Goal: Use online tool/utility: Utilize a website feature to perform a specific function

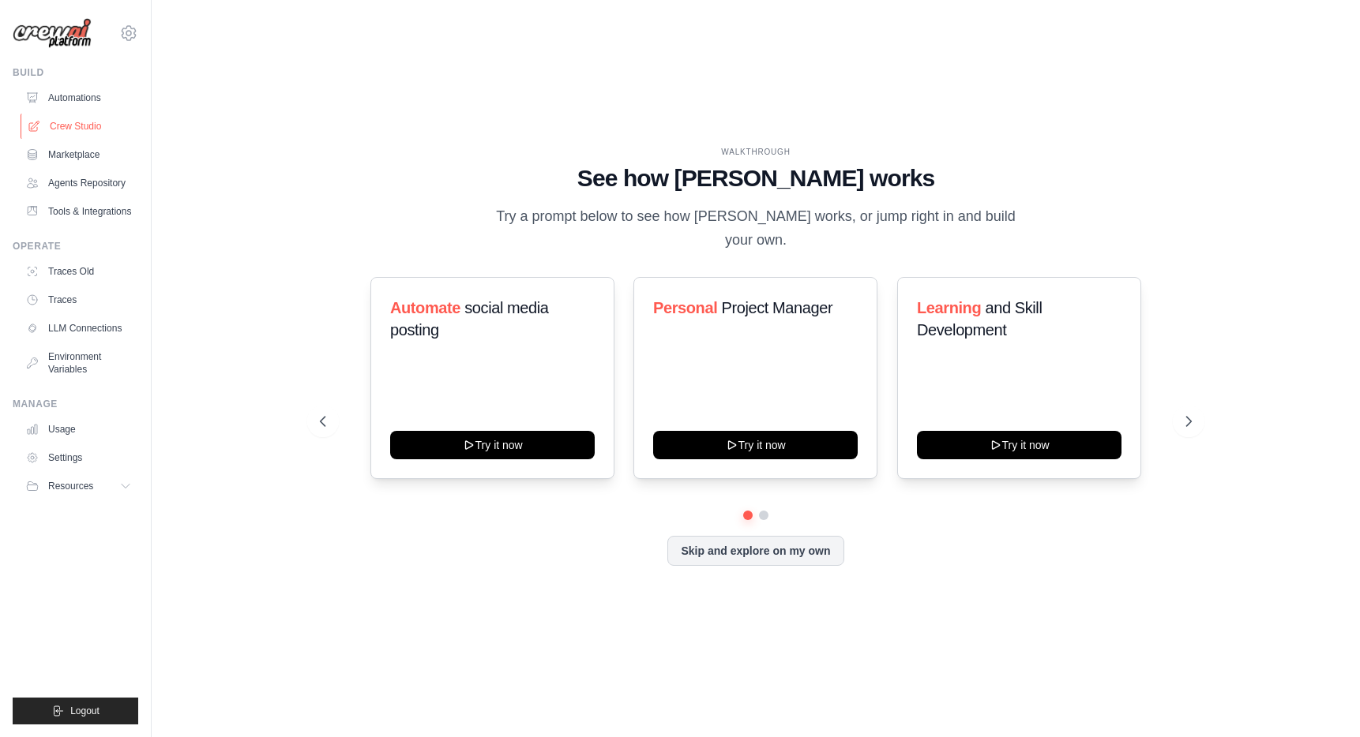
click at [73, 130] on link "Crew Studio" at bounding box center [80, 126] width 119 height 25
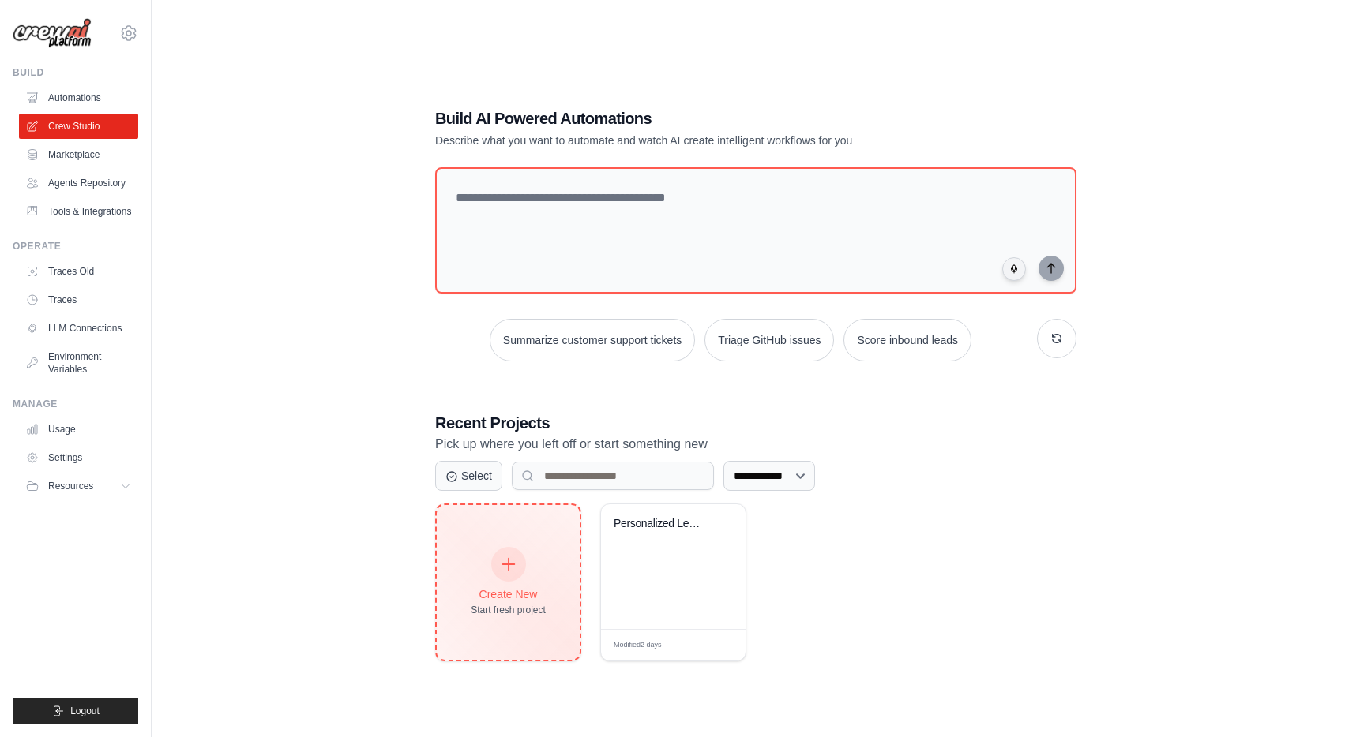
click at [509, 567] on icon at bounding box center [508, 564] width 17 height 17
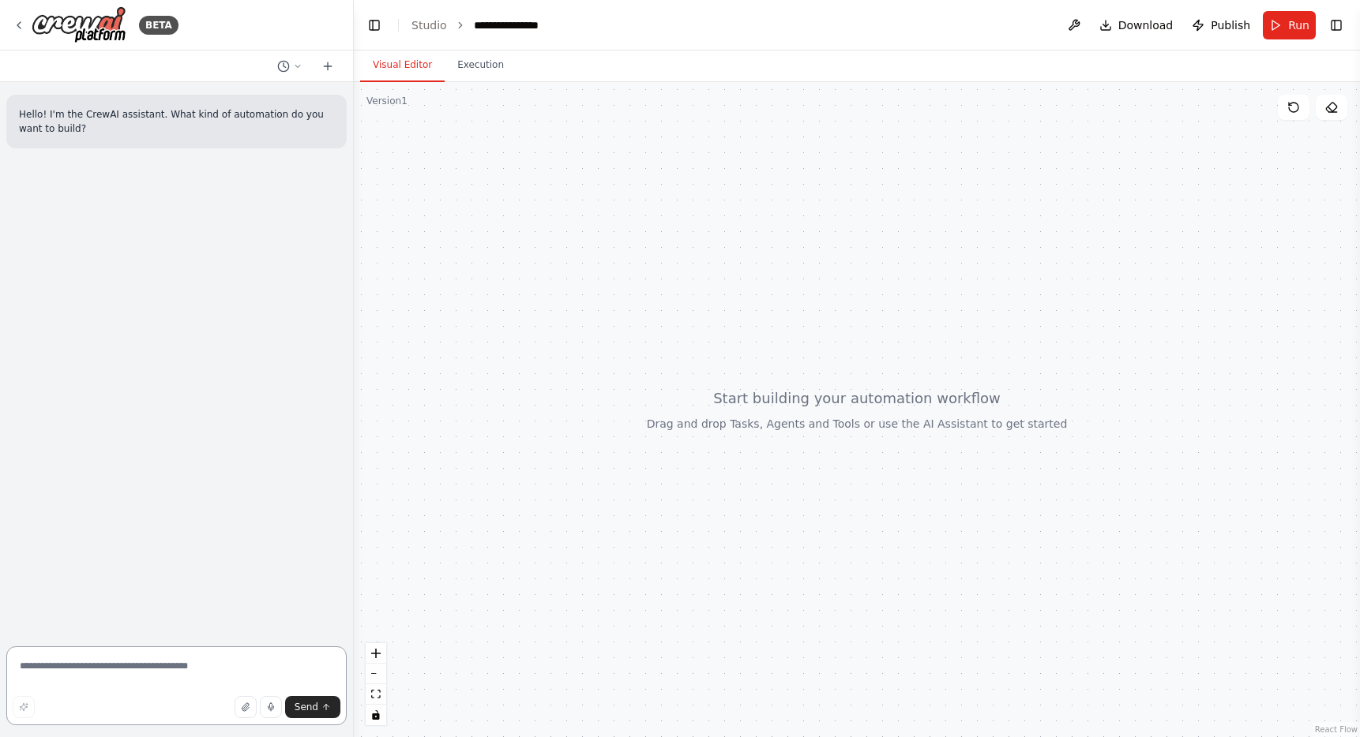
click at [101, 680] on textarea at bounding box center [176, 686] width 340 height 79
paste textarea "**********"
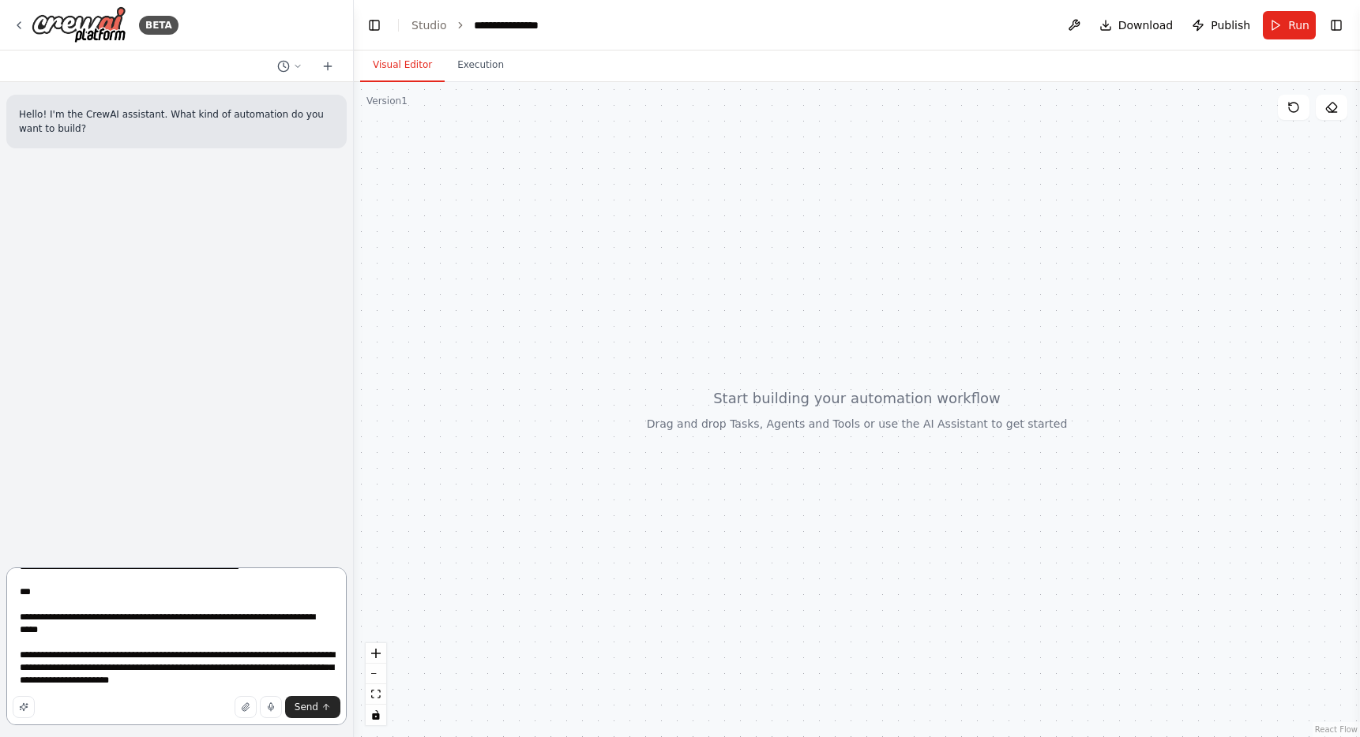
scroll to position [2244, 0]
drag, startPoint x: 15, startPoint y: 615, endPoint x: 82, endPoint y: 756, distance: 155.7
click at [82, 737] on html "**********" at bounding box center [680, 420] width 1360 height 840
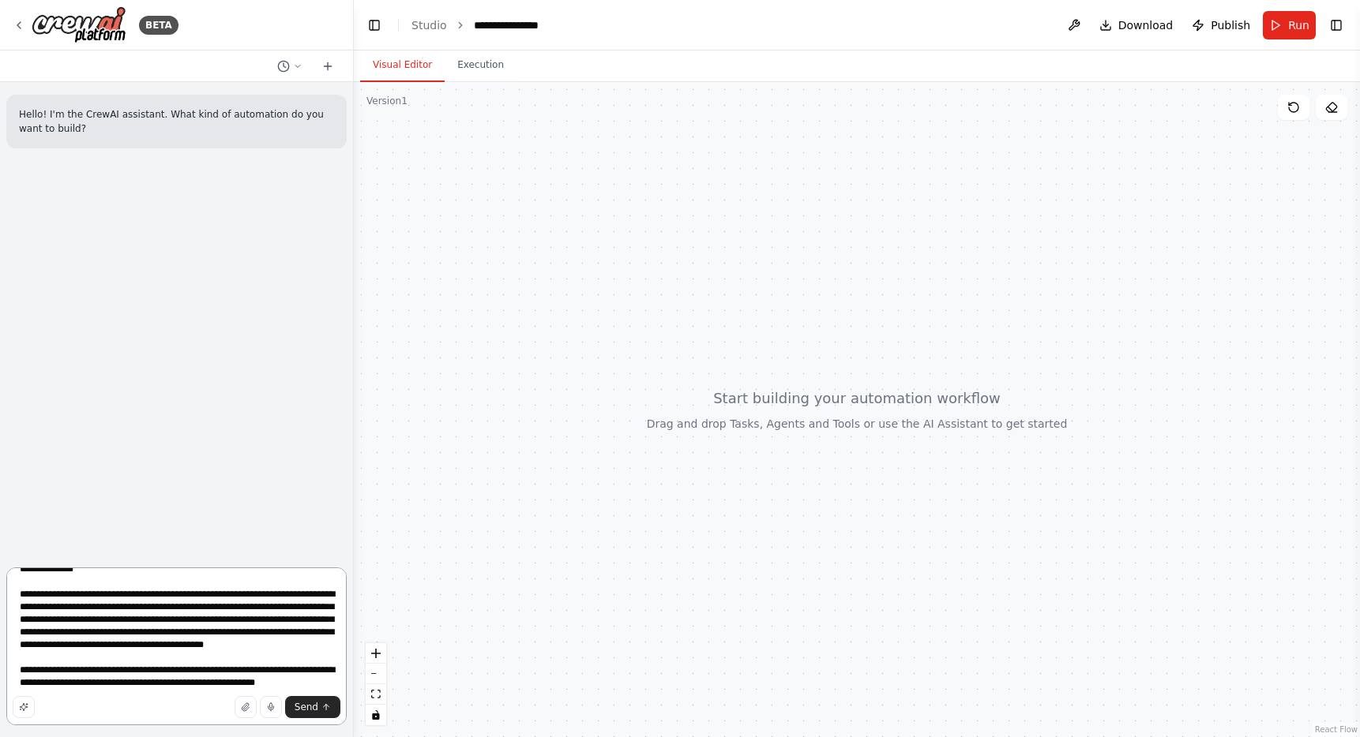
scroll to position [0, 0]
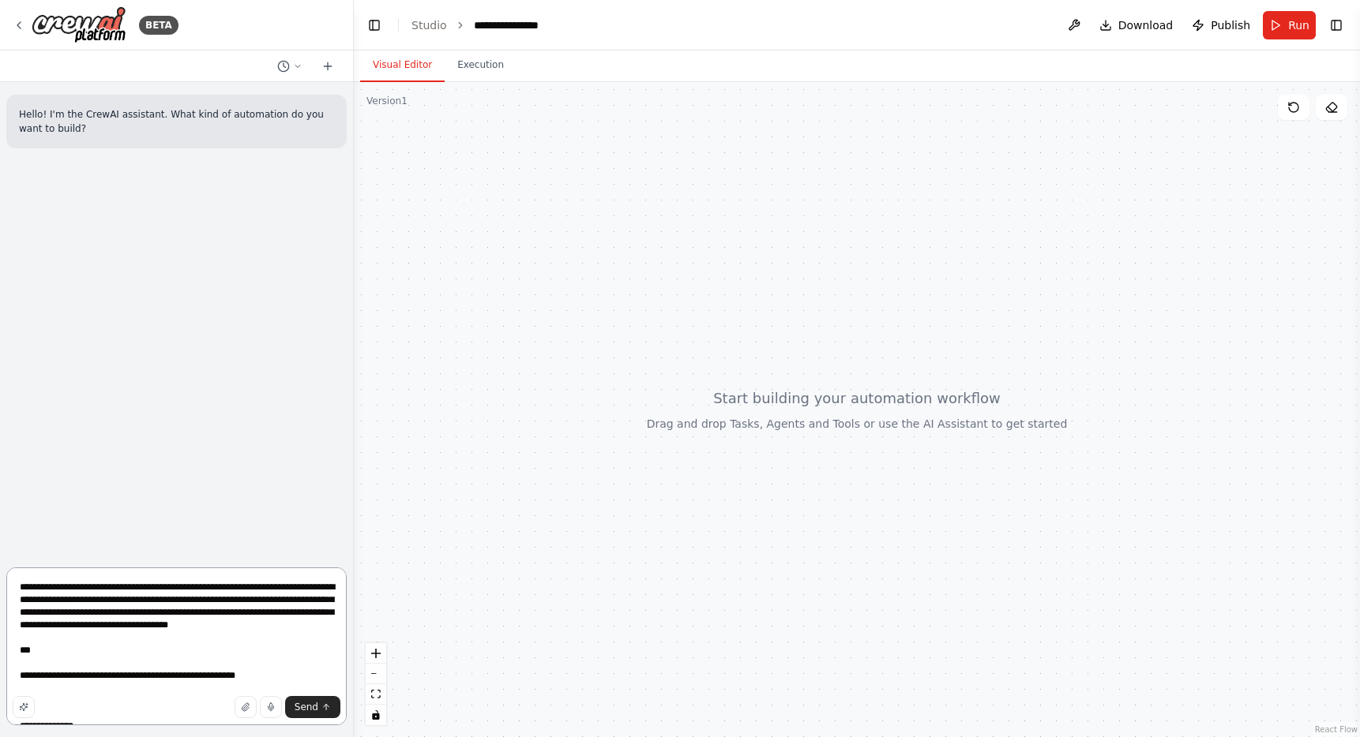
drag, startPoint x: 66, startPoint y: 662, endPoint x: 6, endPoint y: 582, distance: 100.3
click at [6, 582] on div "BETA Hello! I'm the CrewAI assistant. What kind of automation do you want to bu…" at bounding box center [177, 368] width 354 height 737
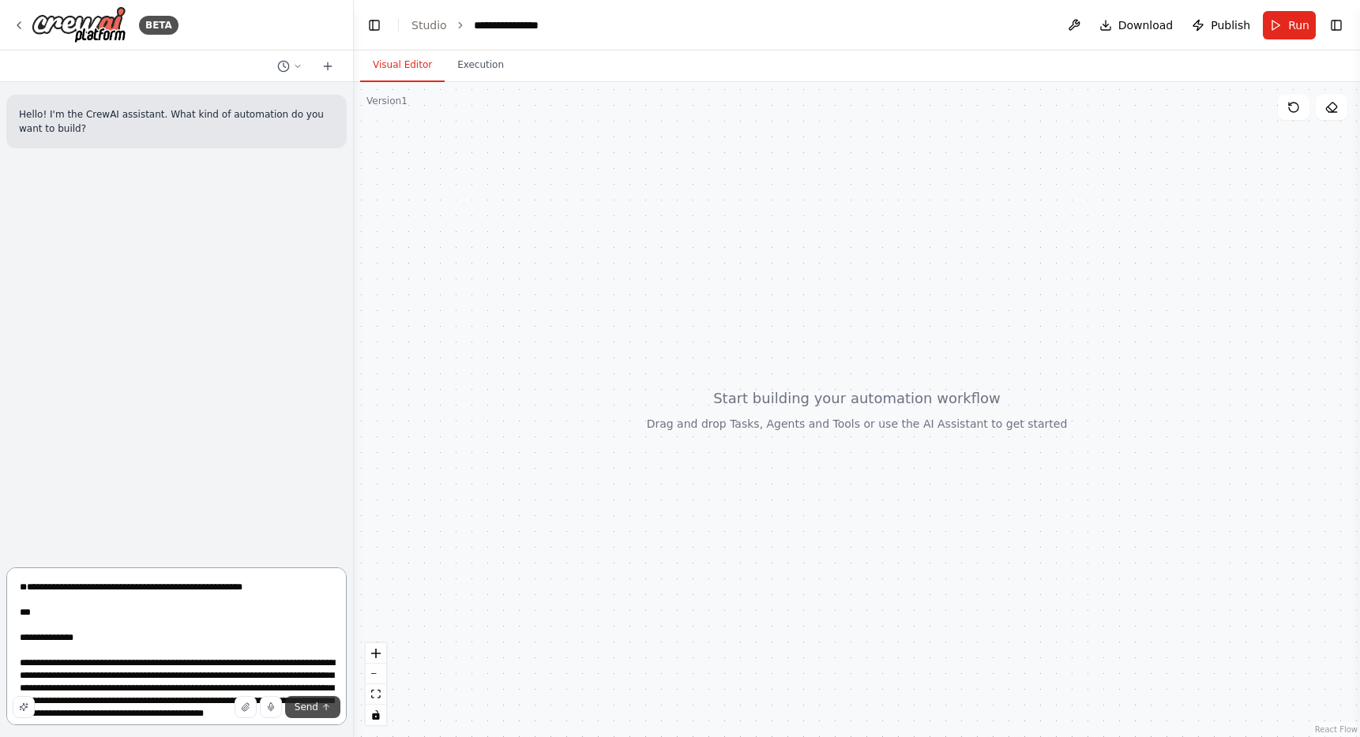
type textarea "**********"
click at [324, 707] on icon "submit" at bounding box center [327, 706] width 6 height 3
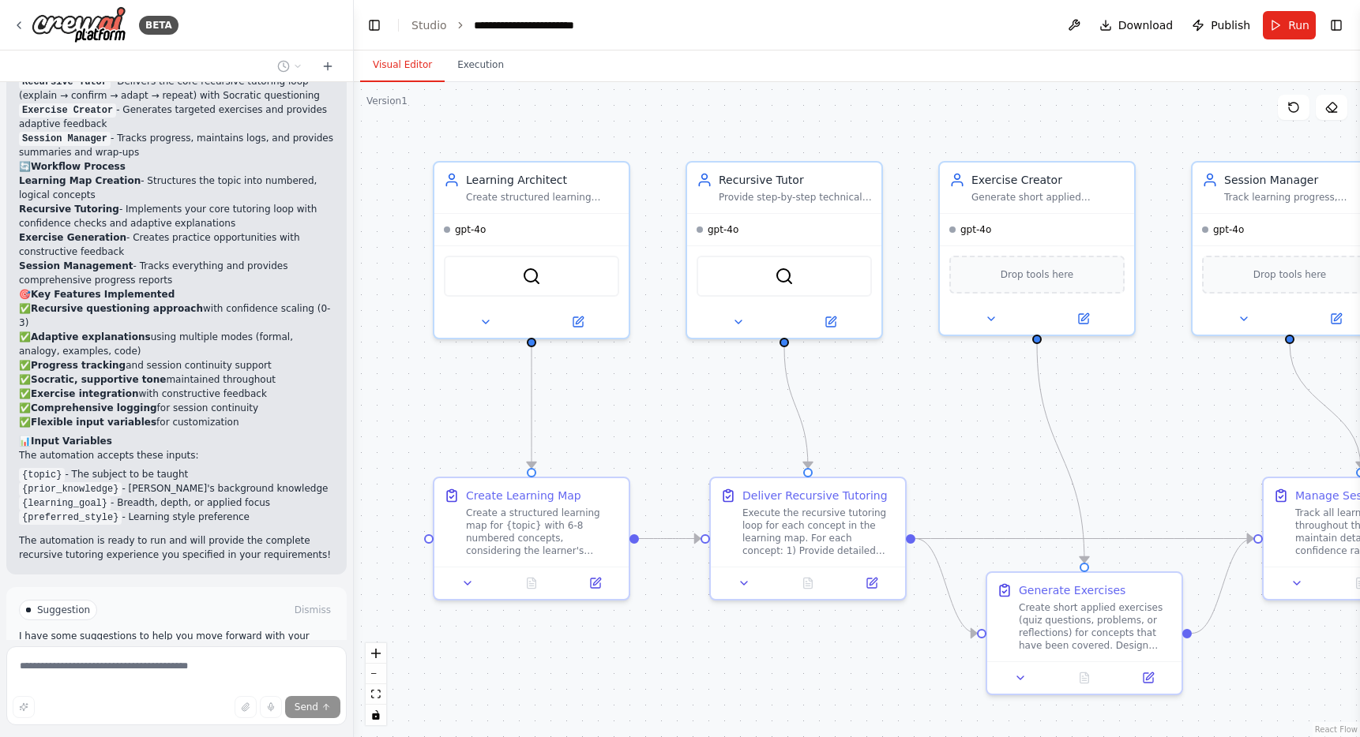
scroll to position [3104, 0]
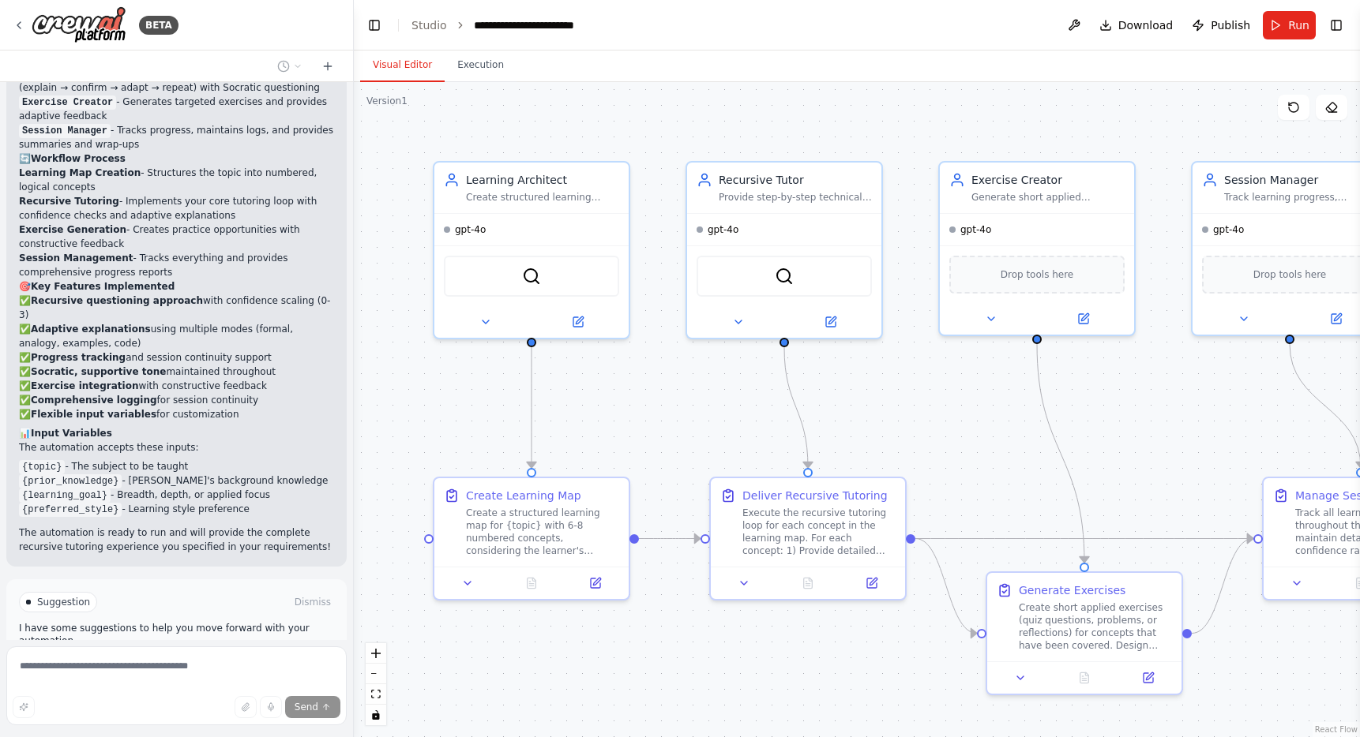
click at [182, 663] on span "Run Automation" at bounding box center [183, 669] width 77 height 13
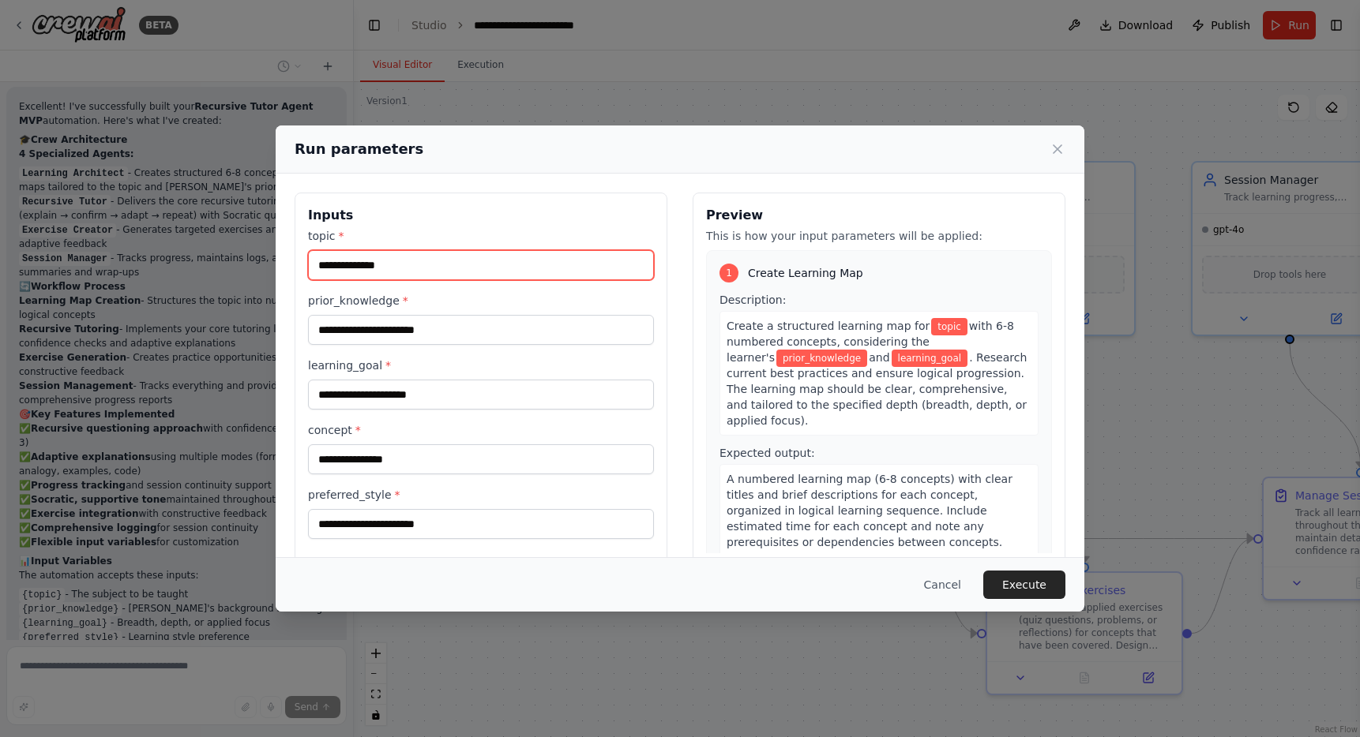
click at [387, 261] on input "topic *" at bounding box center [481, 265] width 346 height 30
type input "**********"
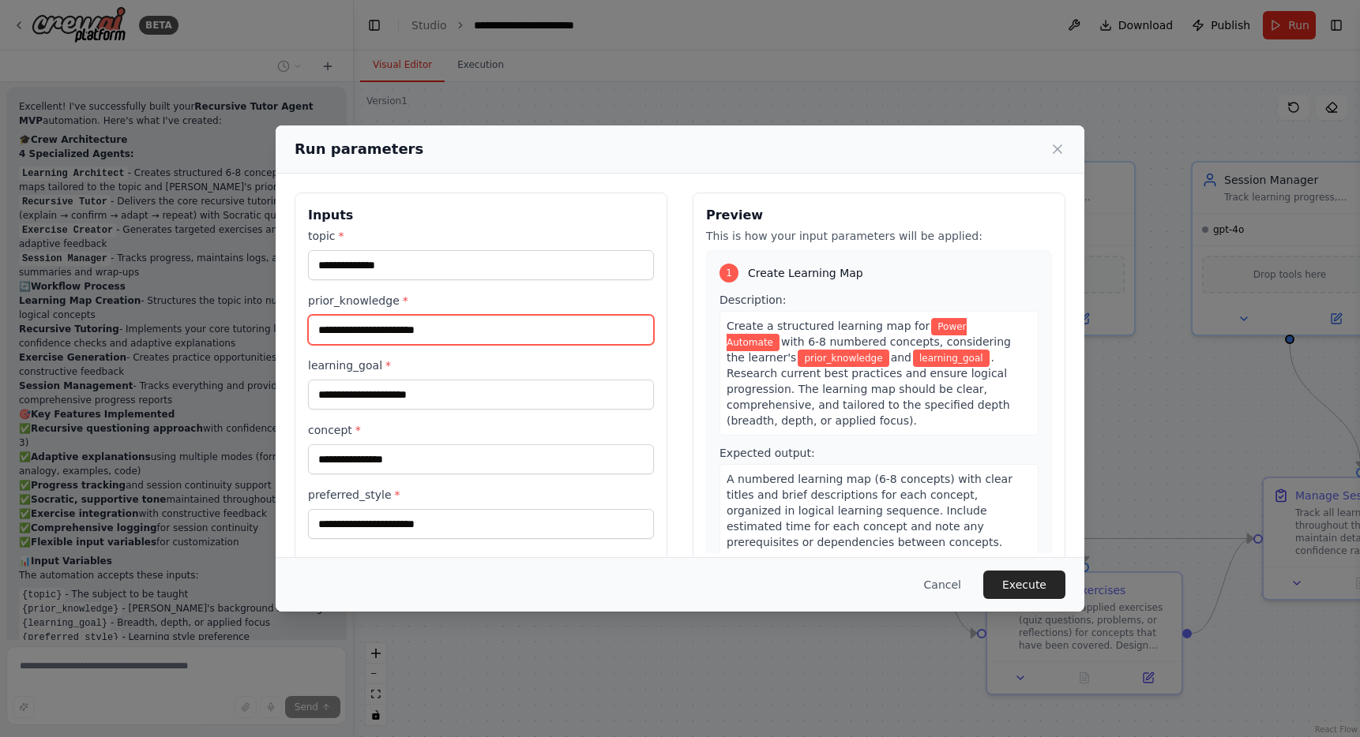
click at [392, 324] on input "prior_knowledge *" at bounding box center [481, 330] width 346 height 30
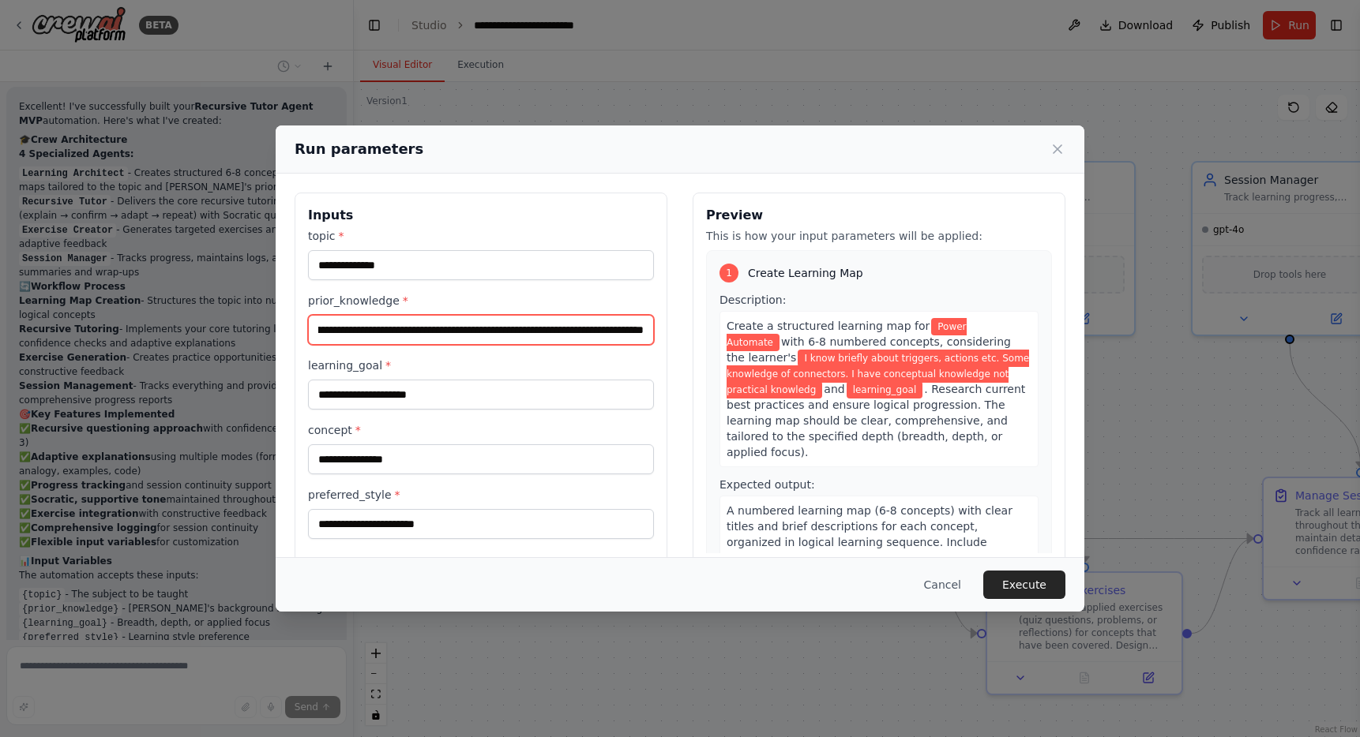
scroll to position [0, 325]
type input "**********"
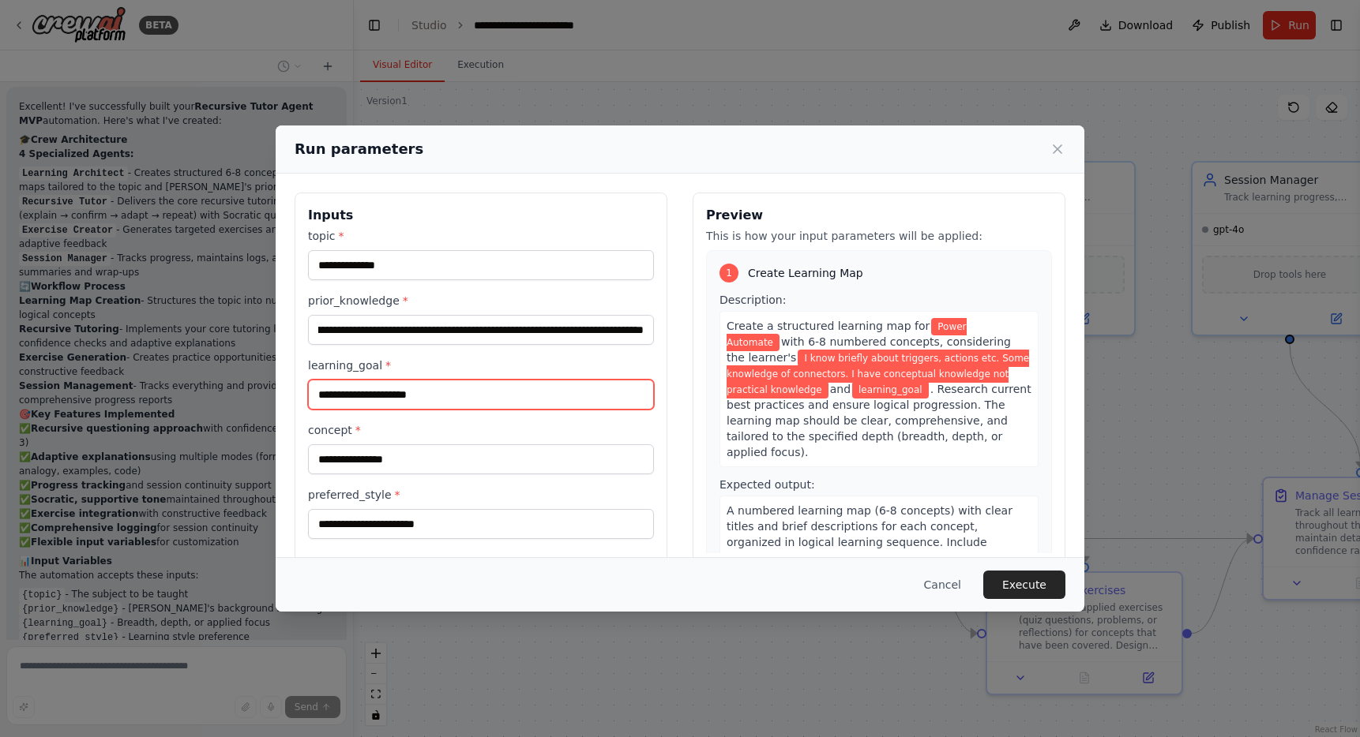
scroll to position [0, 0]
click at [371, 392] on input "learning_goal *" at bounding box center [481, 395] width 346 height 30
type input "**********"
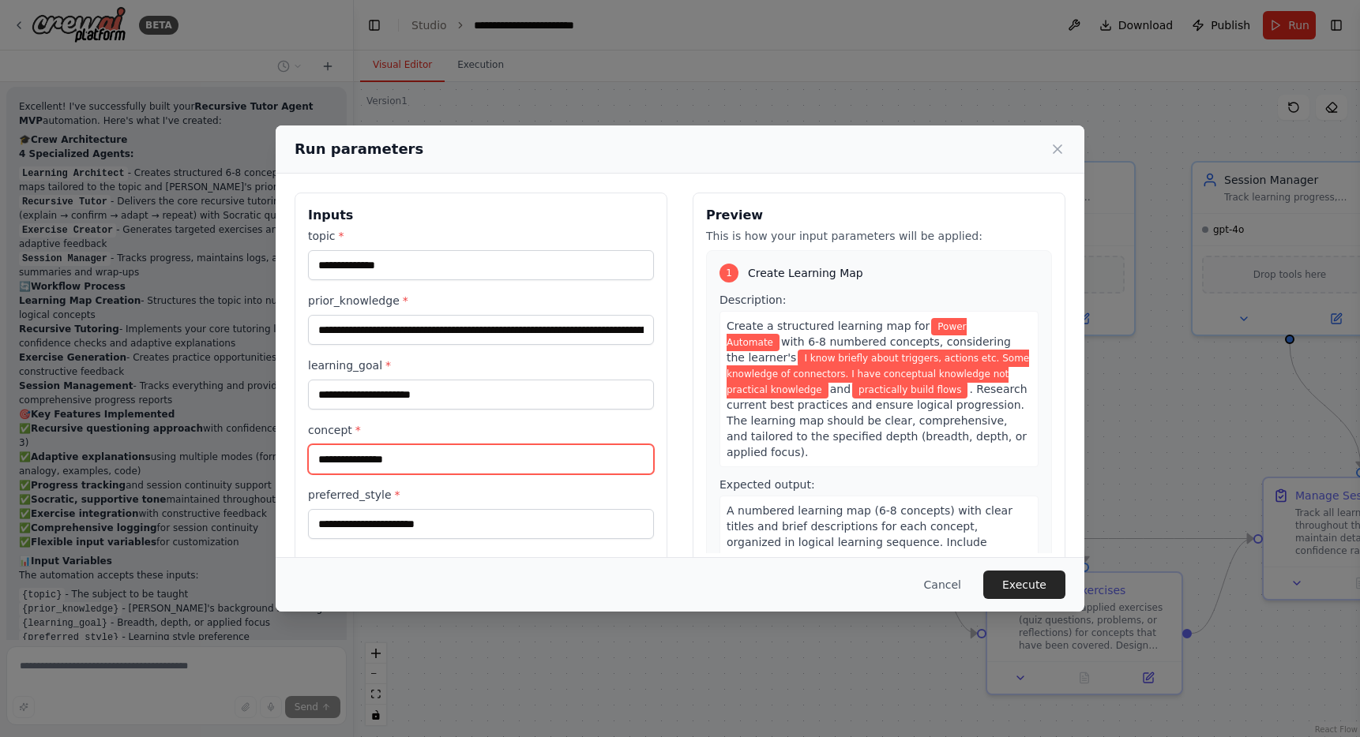
click at [381, 471] on input "concept *" at bounding box center [481, 460] width 346 height 30
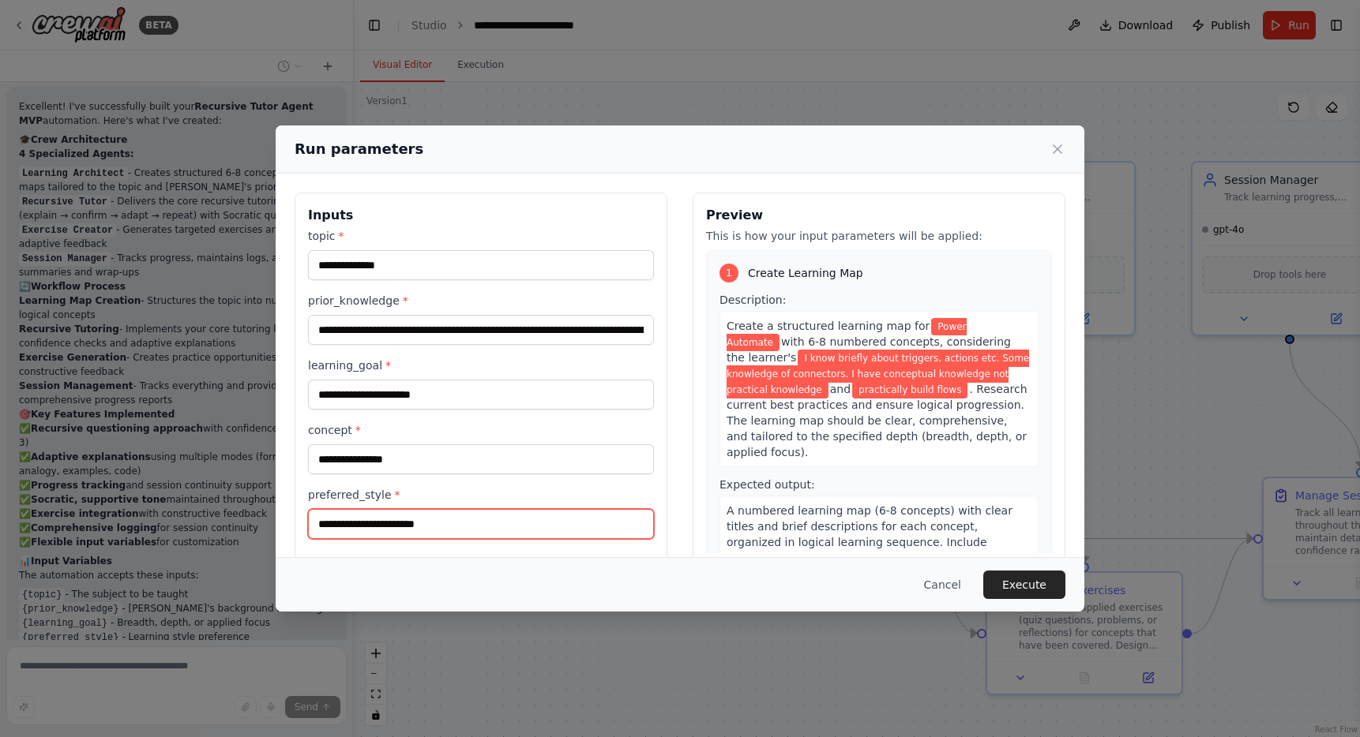
click at [381, 527] on input "preferred_style *" at bounding box center [481, 524] width 346 height 30
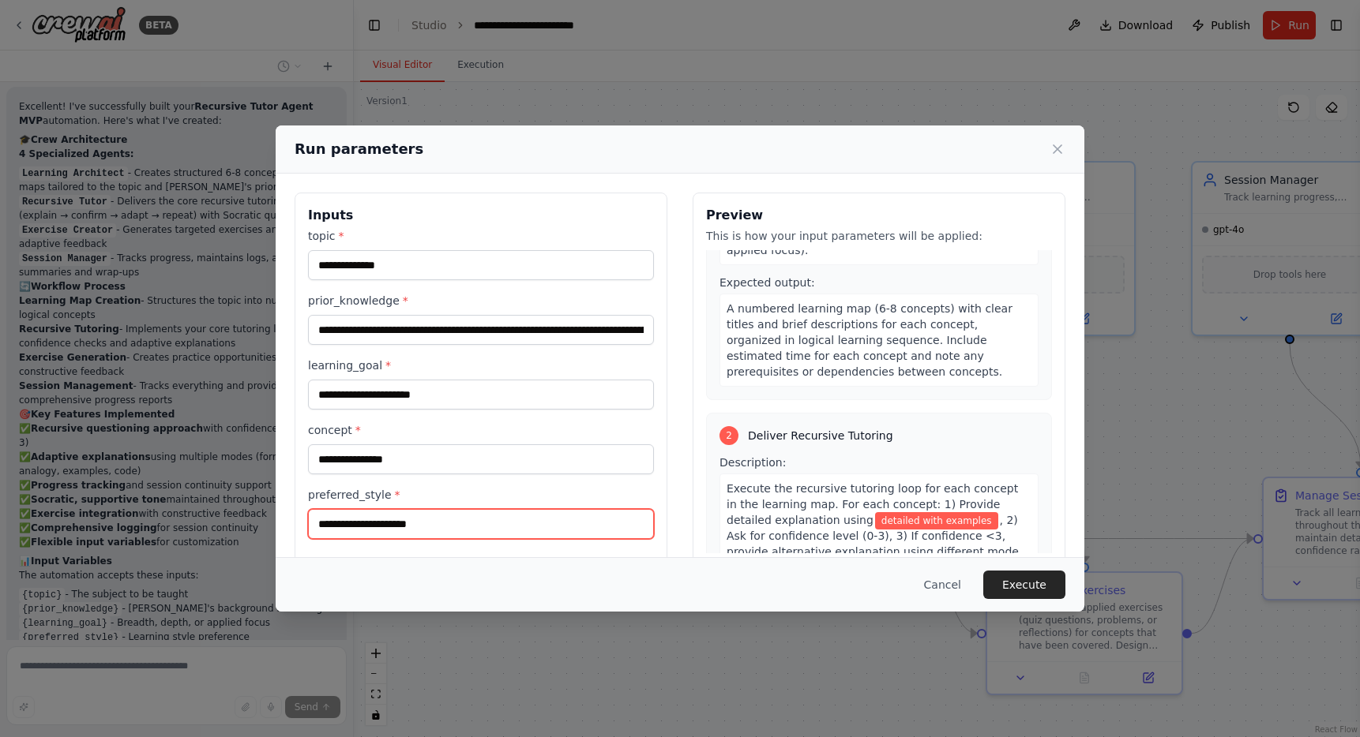
scroll to position [240, 0]
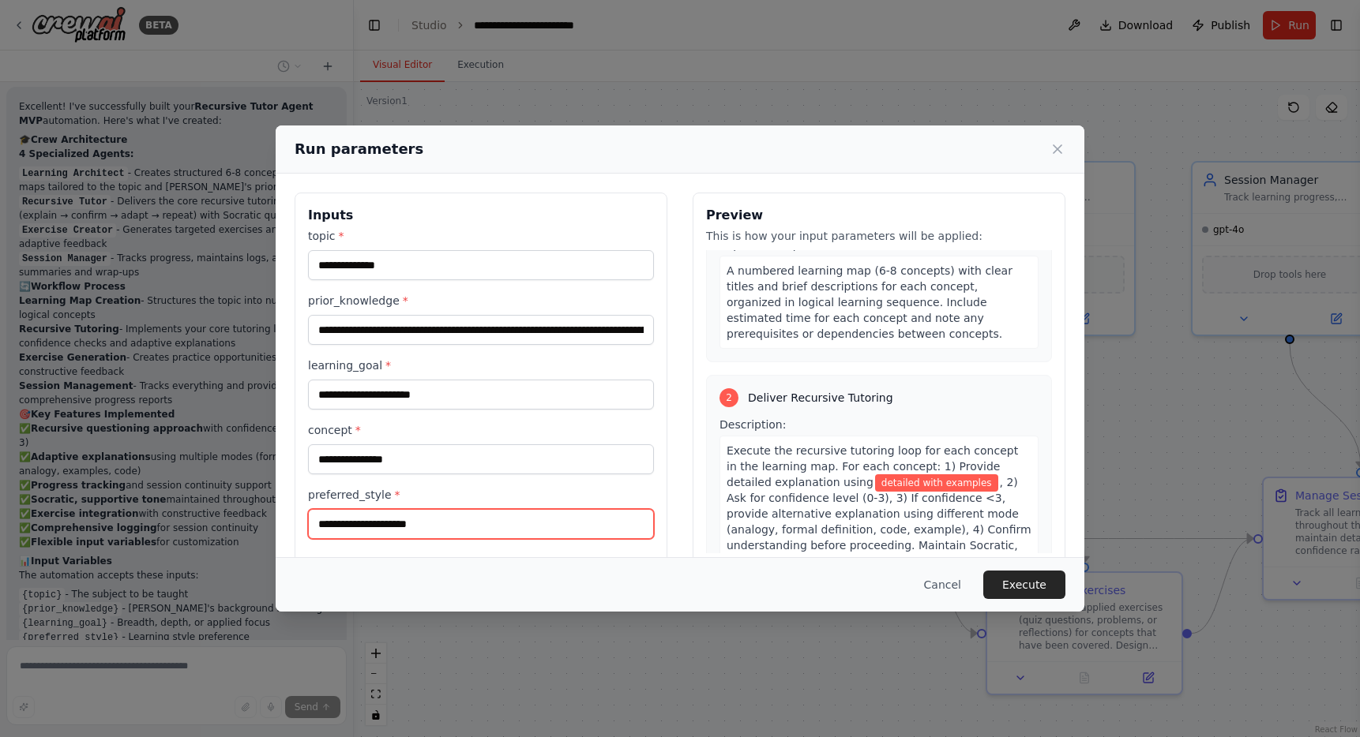
type input "**********"
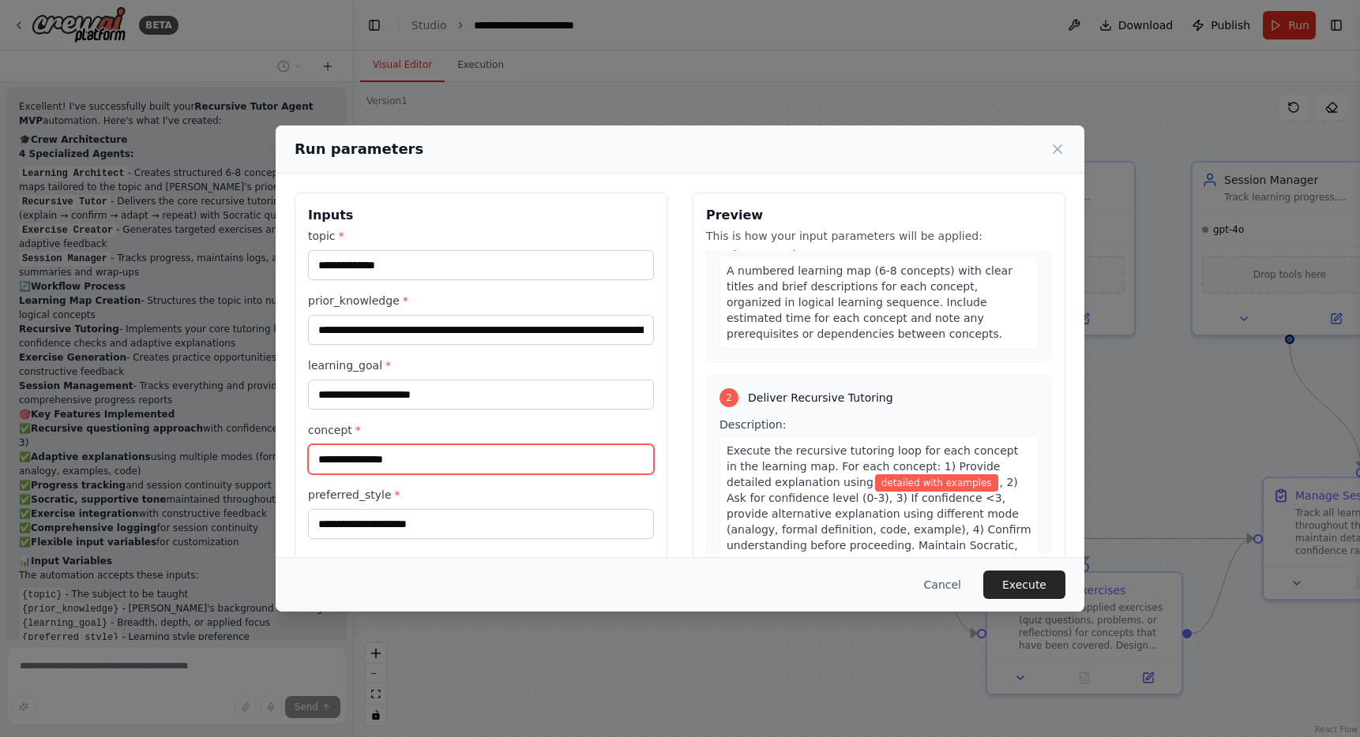
click at [453, 460] on input "concept *" at bounding box center [481, 460] width 346 height 30
type input "**********"
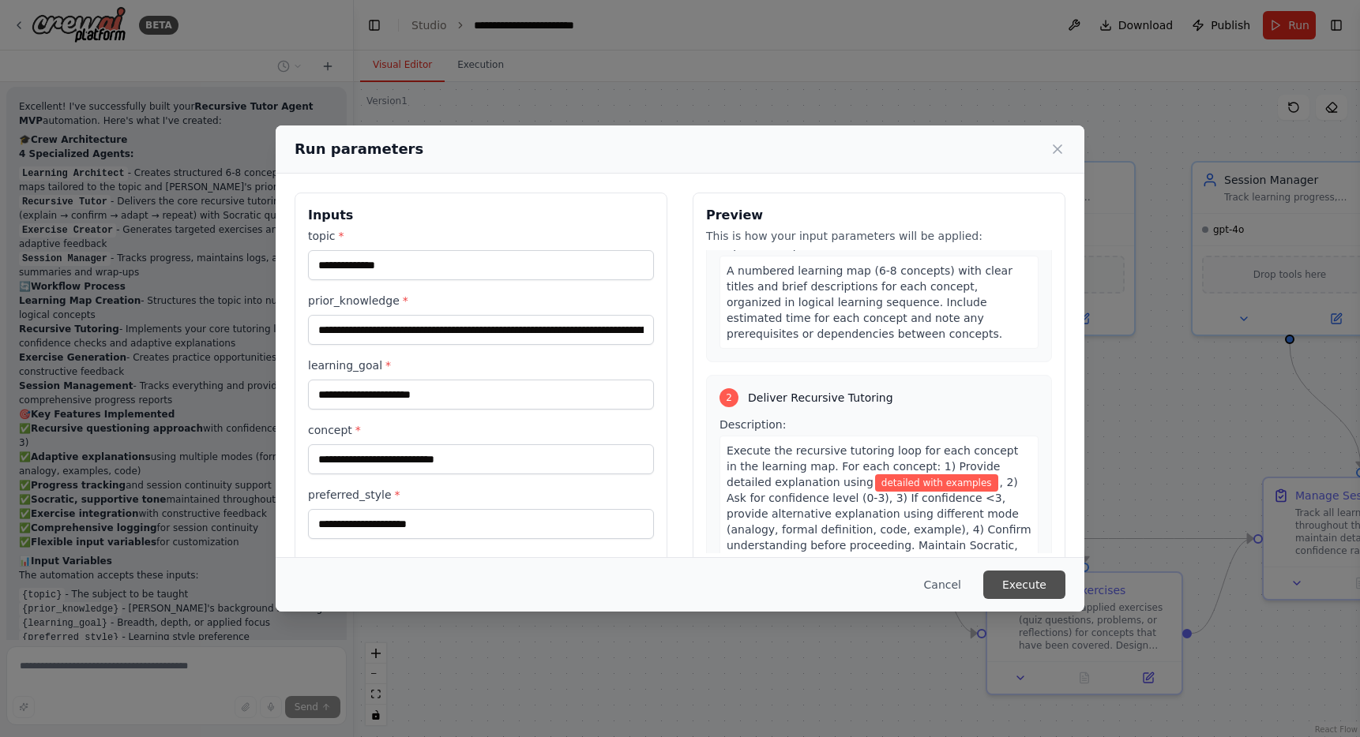
click at [1024, 588] on button "Execute" at bounding box center [1024, 585] width 82 height 28
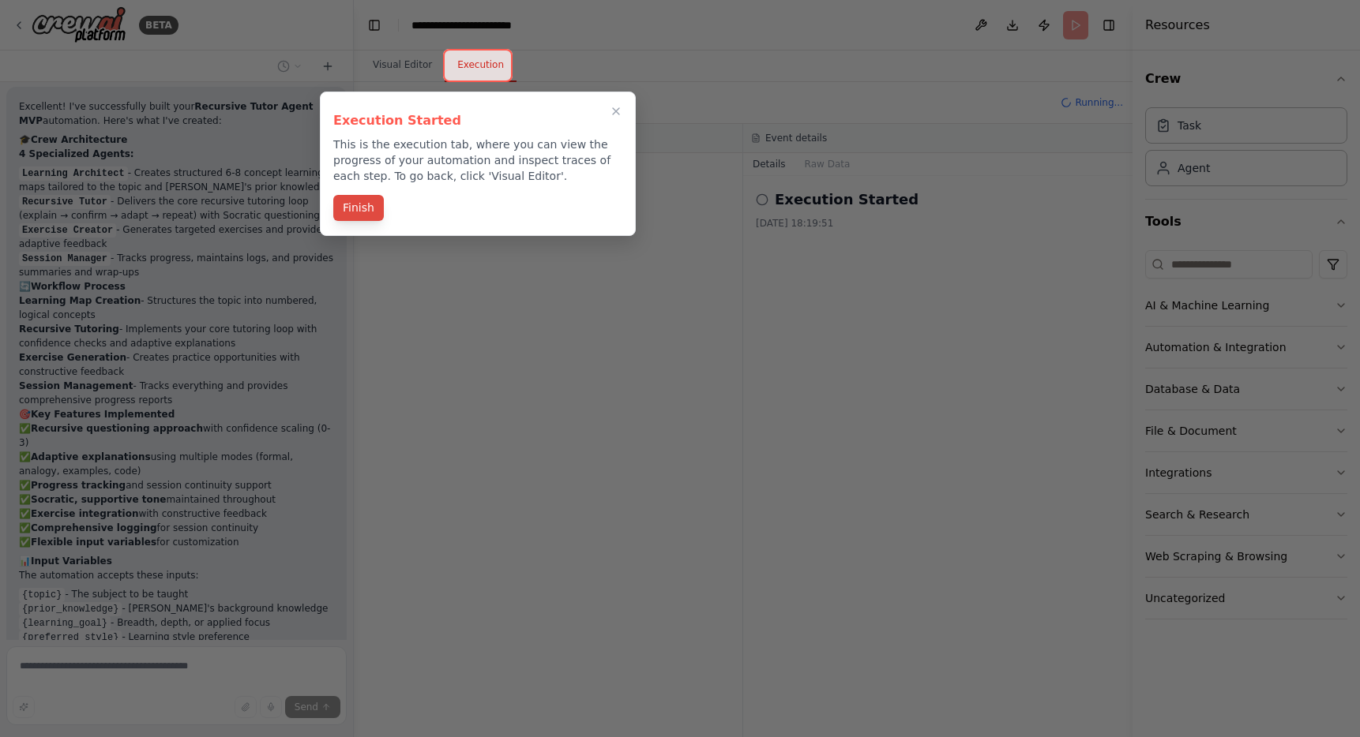
click at [347, 212] on button "Finish" at bounding box center [358, 208] width 51 height 26
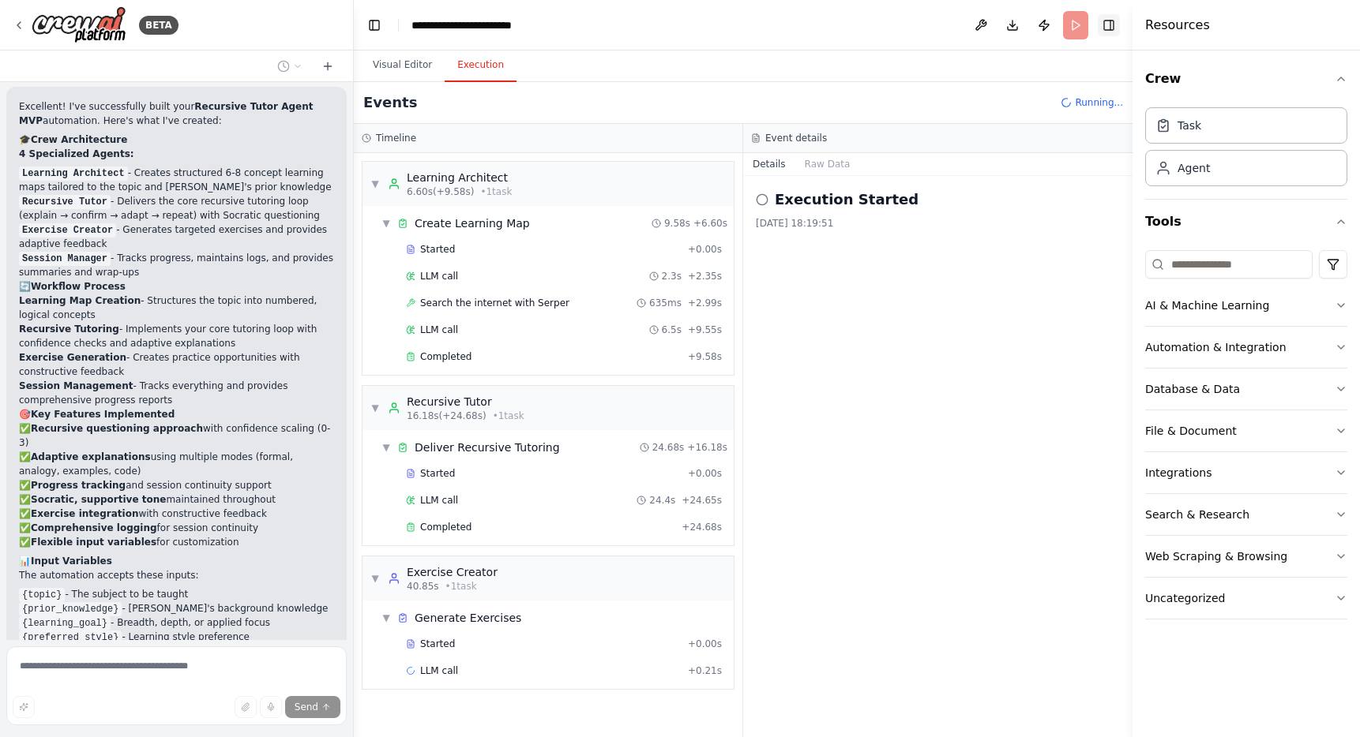
click at [1111, 27] on button "Toggle Right Sidebar" at bounding box center [1108, 25] width 22 height 22
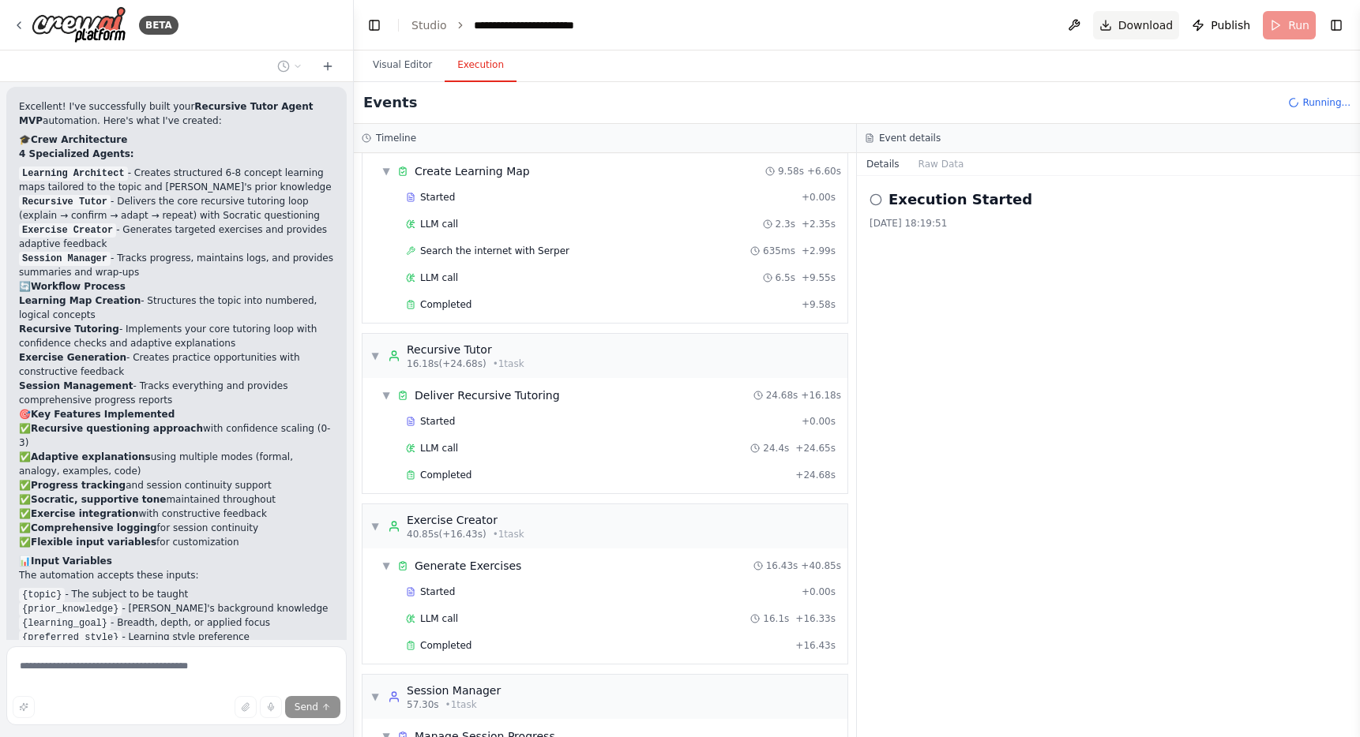
scroll to position [141, 0]
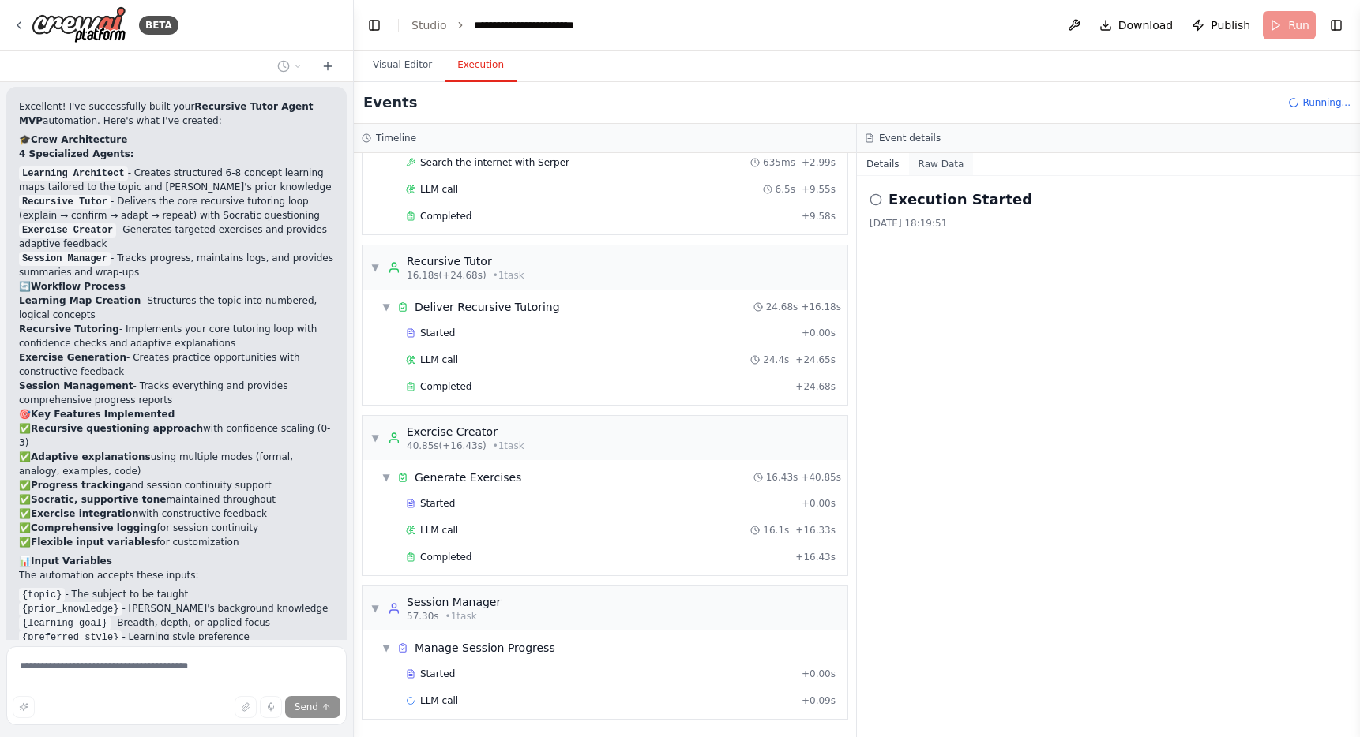
click at [940, 164] on button "Raw Data" at bounding box center [941, 164] width 65 height 22
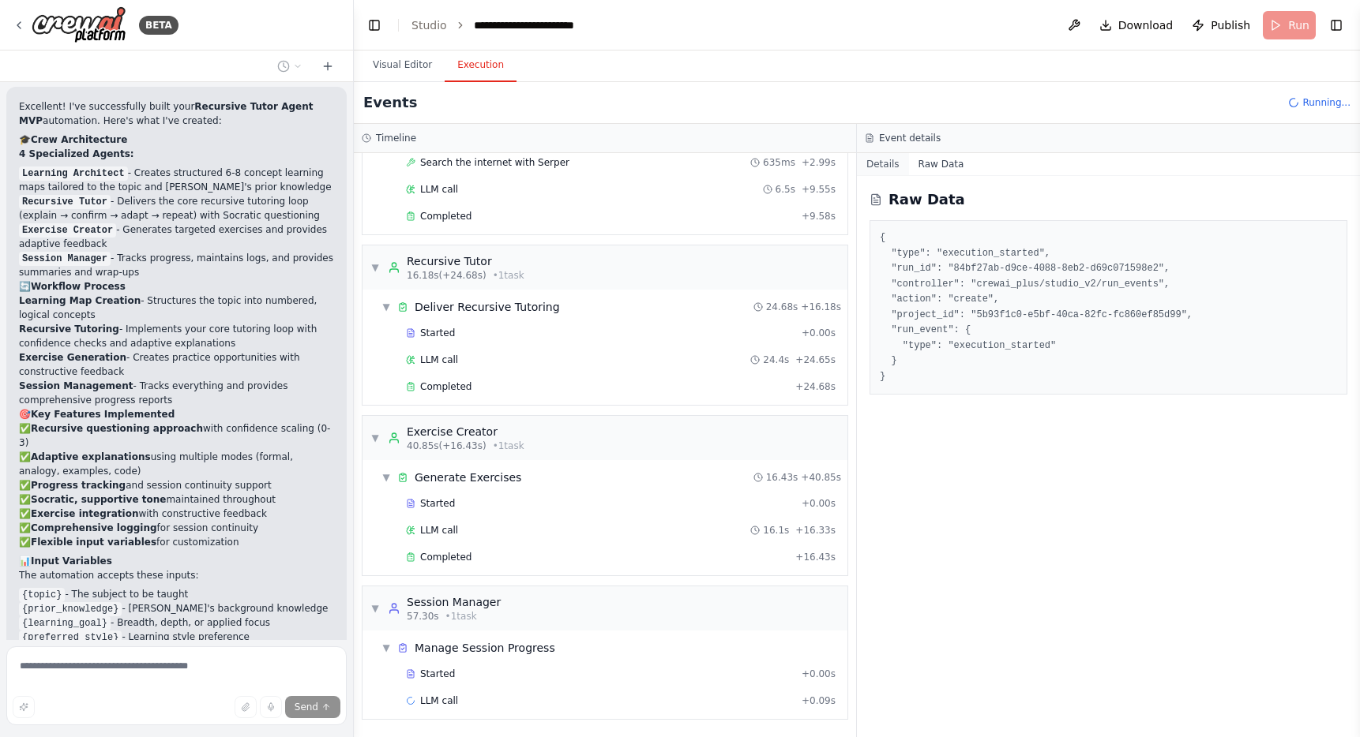
click at [869, 169] on button "Details" at bounding box center [883, 164] width 52 height 22
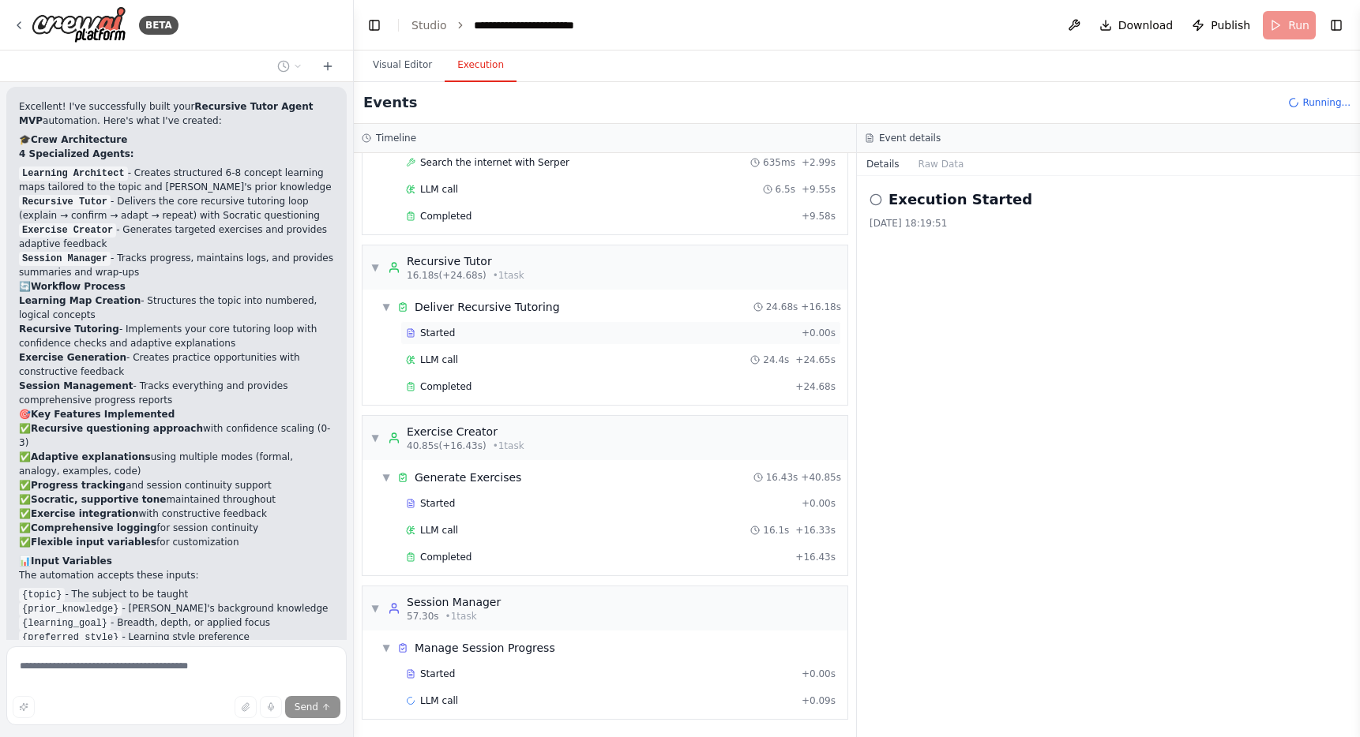
scroll to position [0, 0]
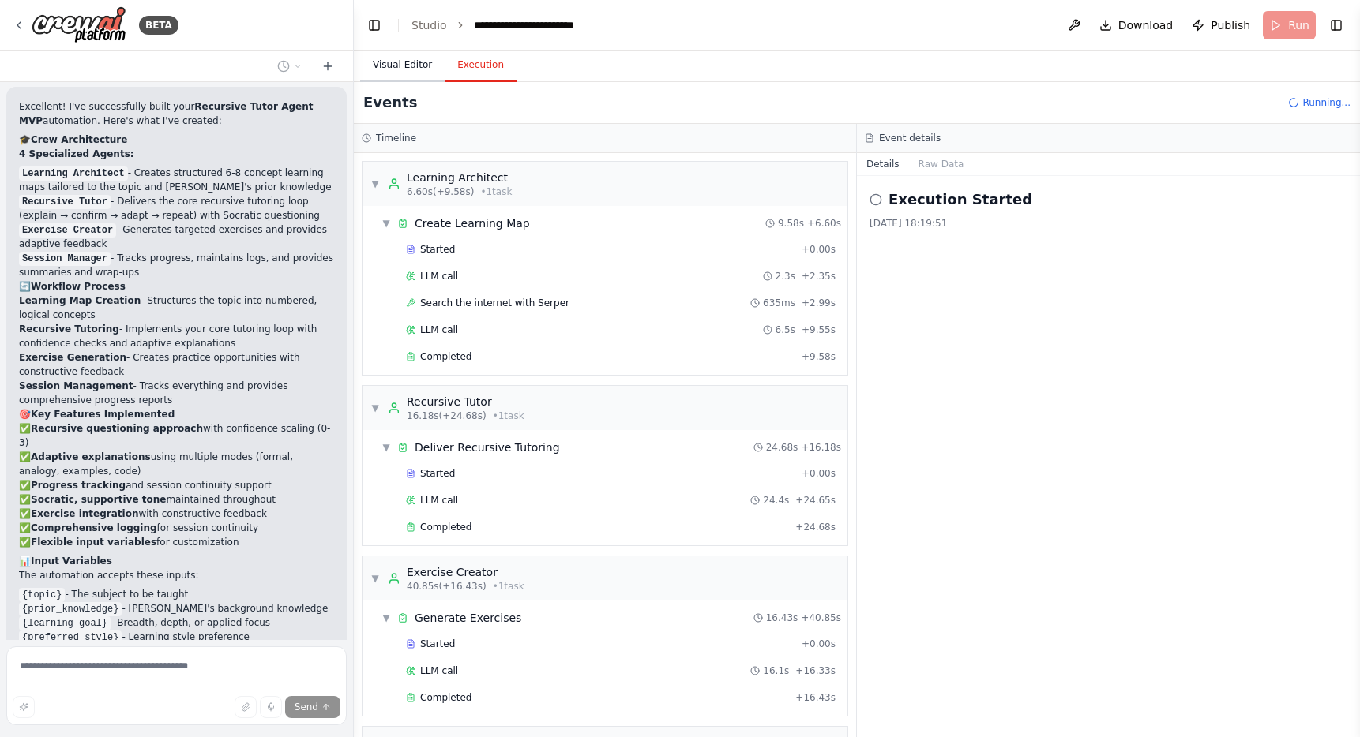
click at [385, 73] on button "Visual Editor" at bounding box center [402, 65] width 84 height 33
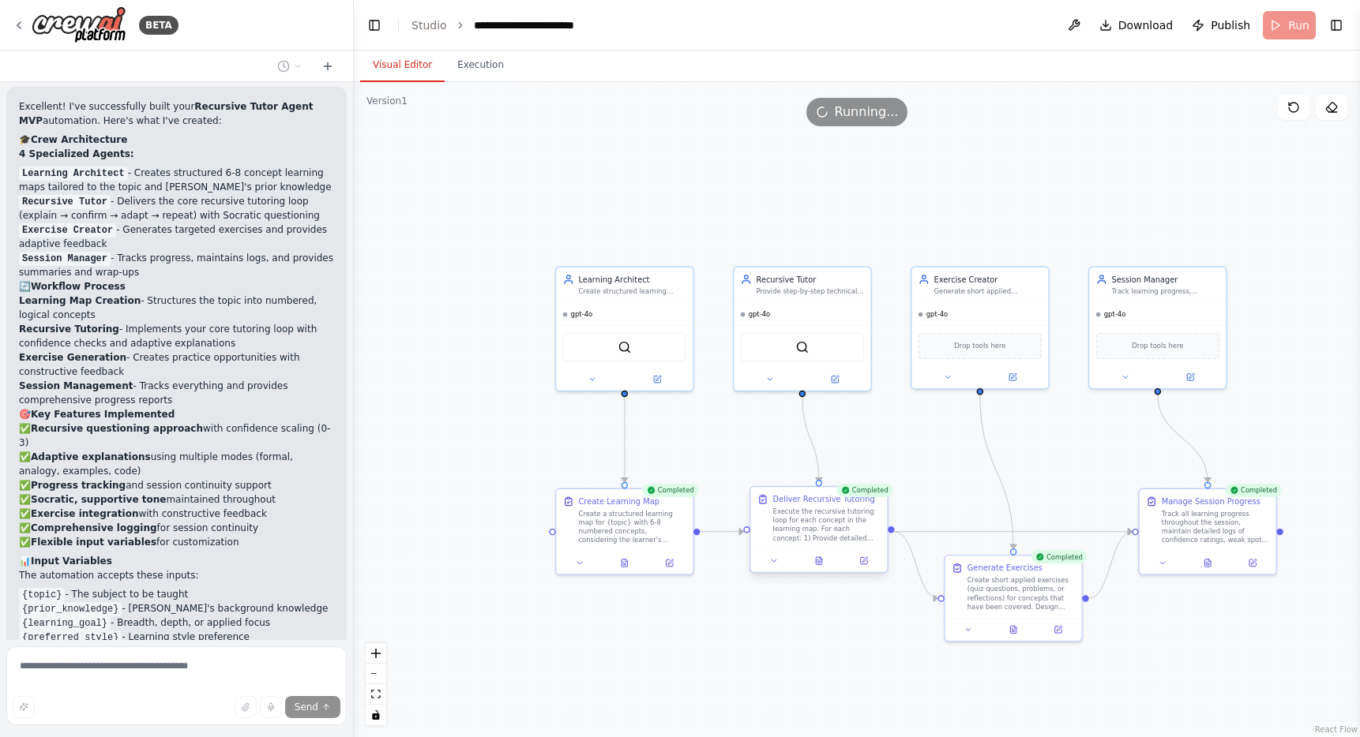
scroll to position [3104, 0]
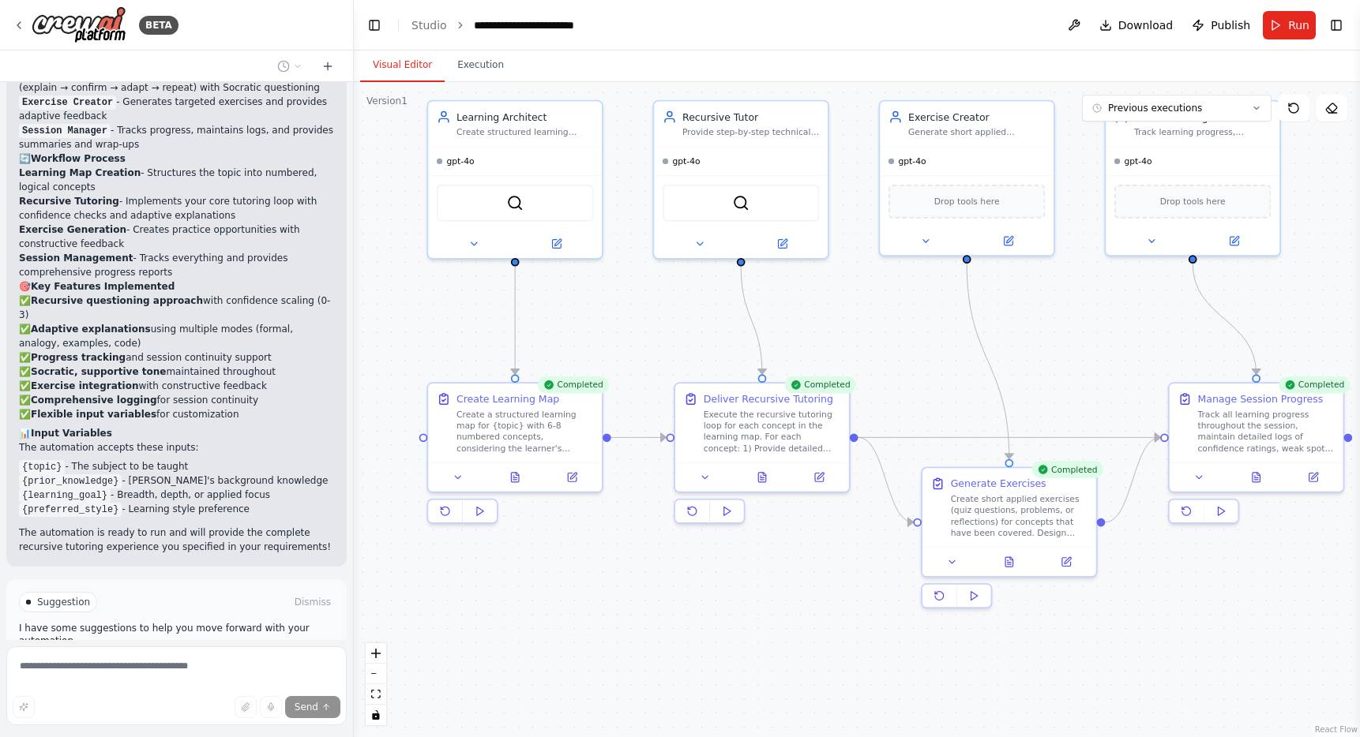
drag, startPoint x: 977, startPoint y: 433, endPoint x: 927, endPoint y: 334, distance: 110.5
click at [927, 334] on div ".deletable-edge-delete-btn { width: 20px; height: 20px; border: 0px solid #ffff…" at bounding box center [857, 409] width 1006 height 655
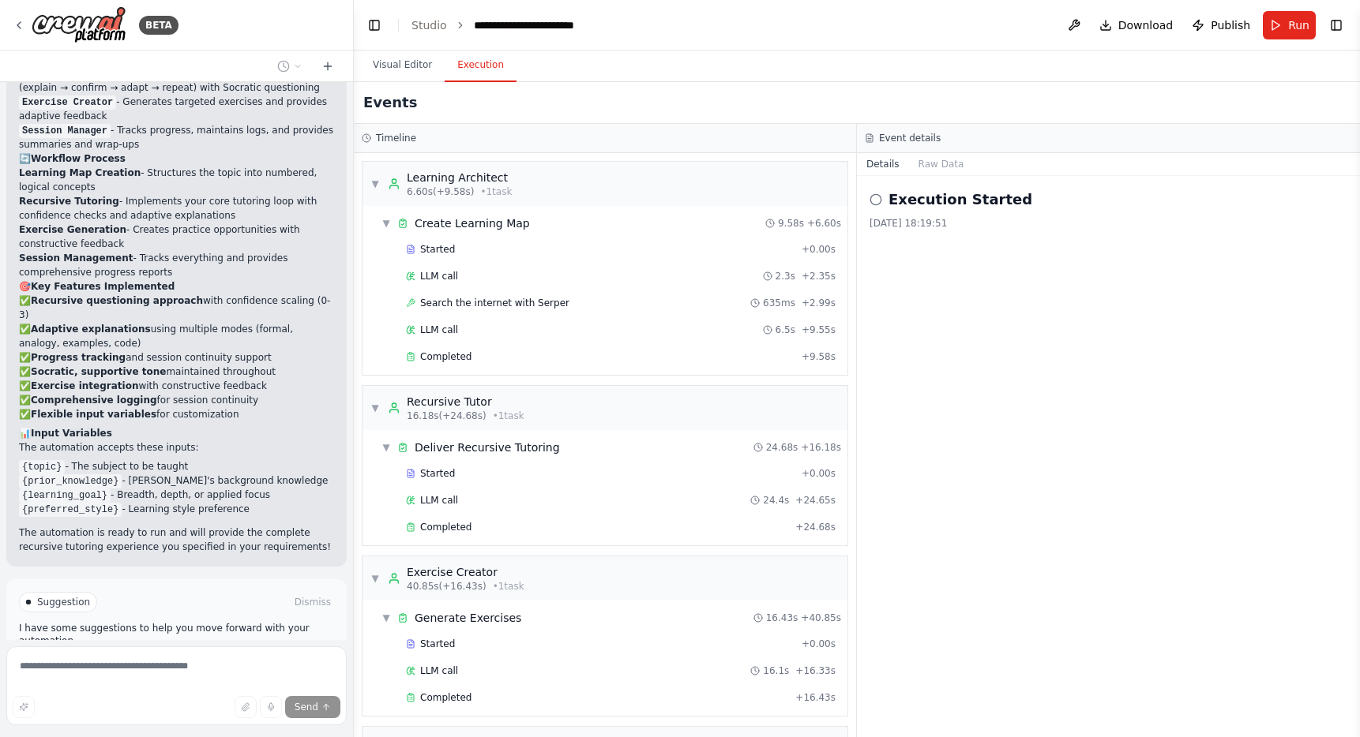
click at [475, 74] on button "Execution" at bounding box center [481, 65] width 72 height 33
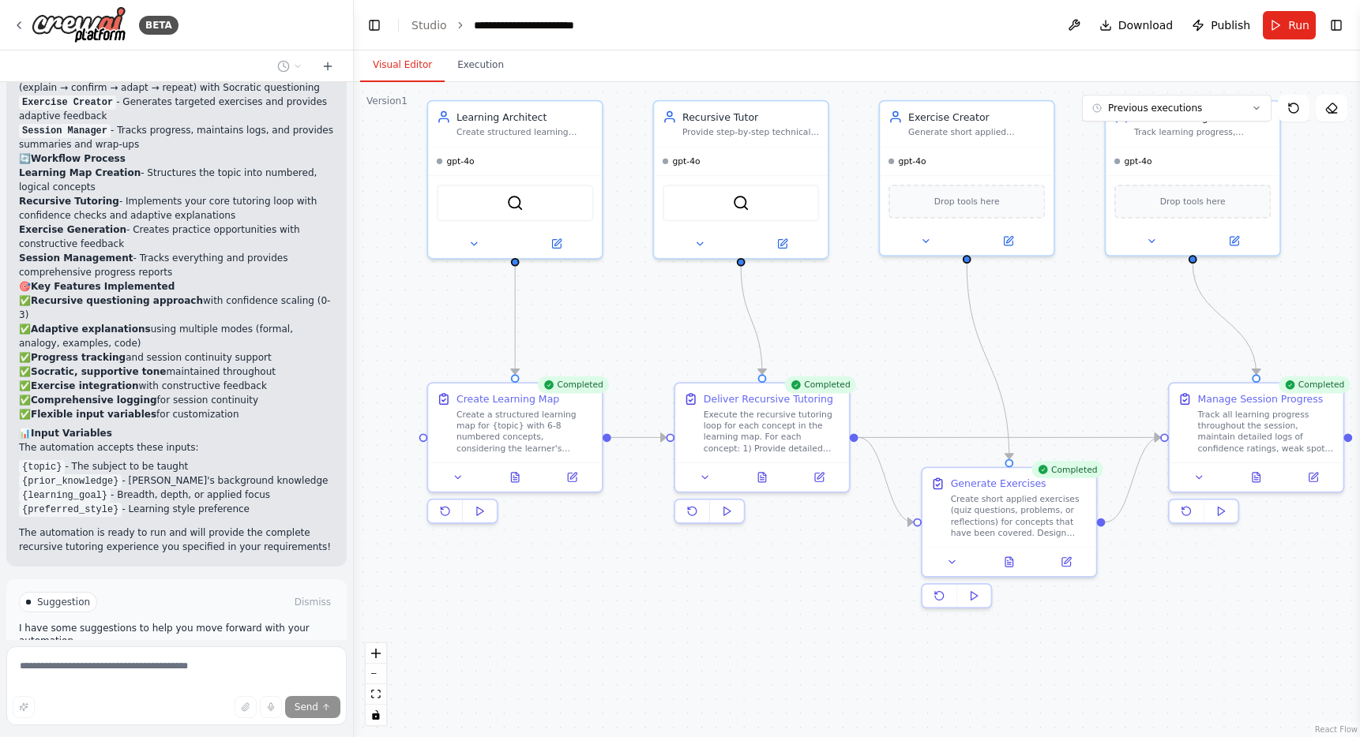
click at [402, 60] on button "Visual Editor" at bounding box center [402, 65] width 84 height 33
click at [481, 64] on button "Execution" at bounding box center [481, 65] width 72 height 33
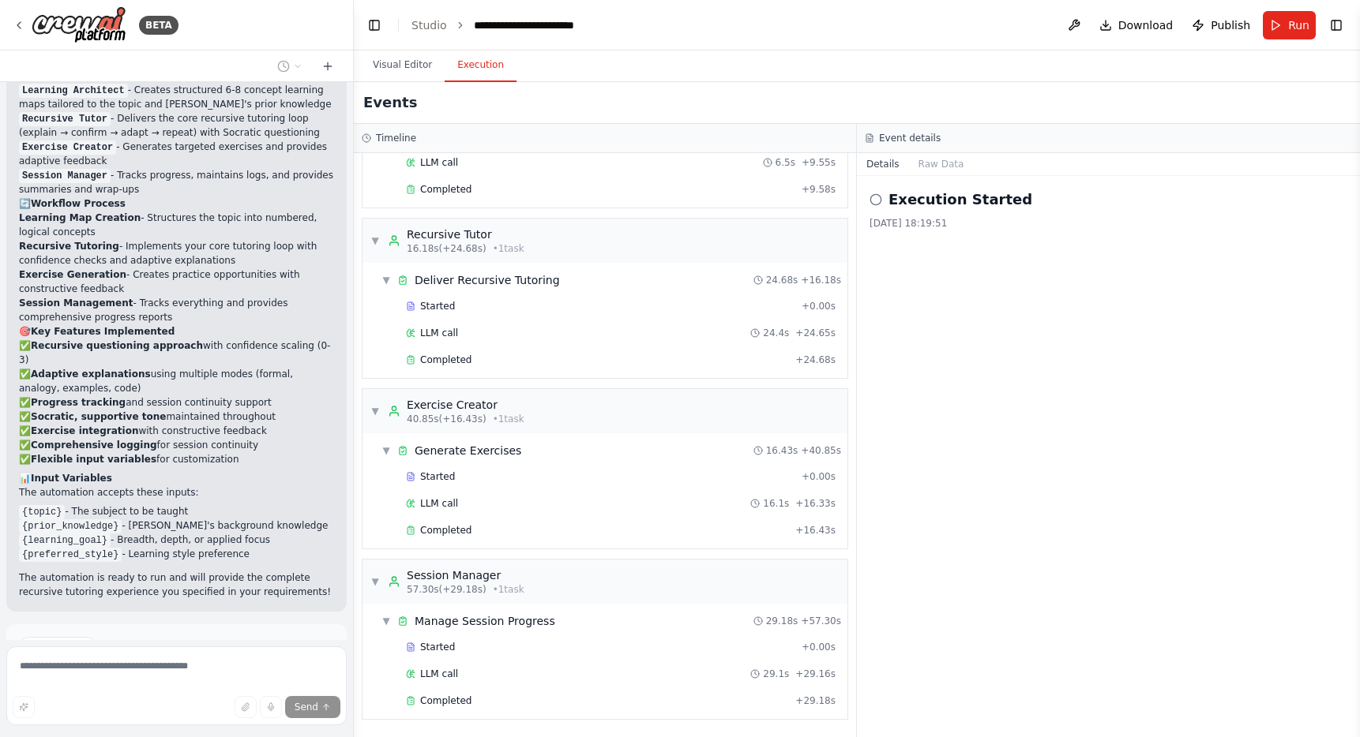
scroll to position [3104, 0]
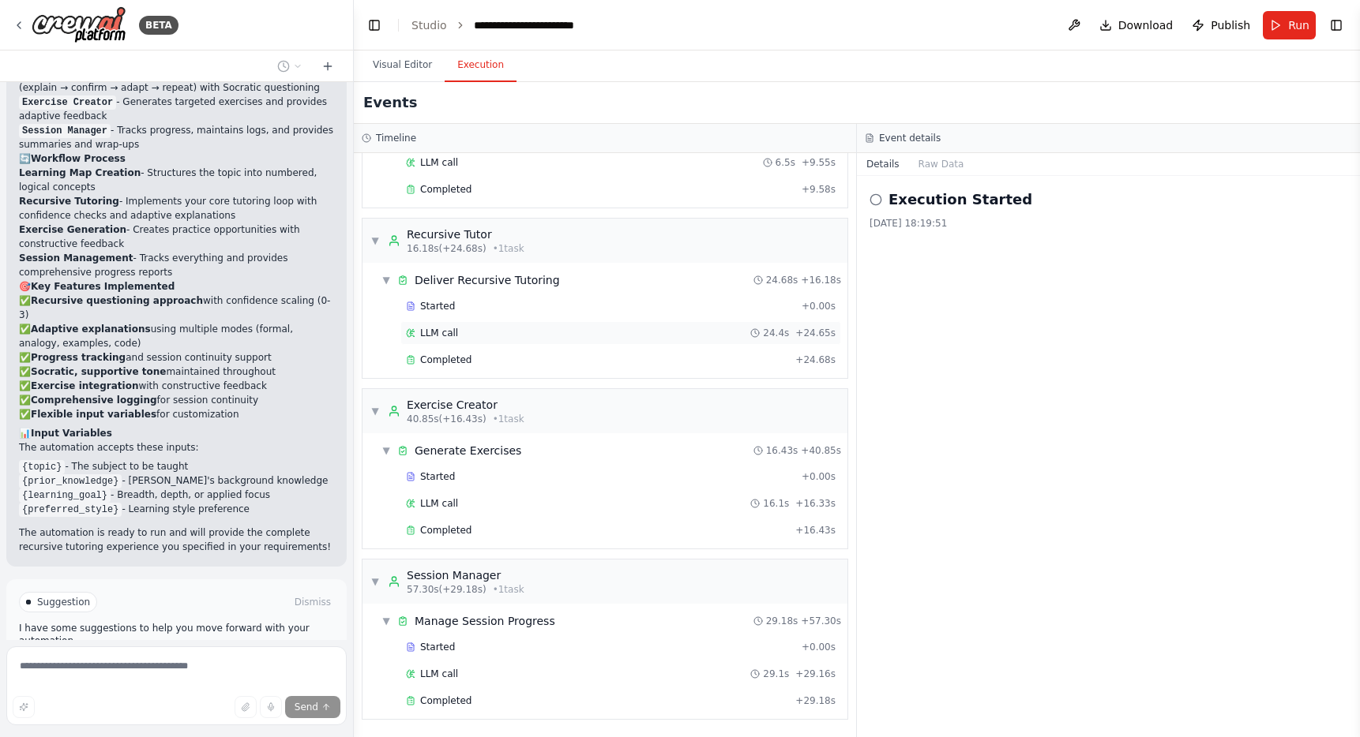
click at [647, 332] on div "LLM call 24.4s + 24.65s" at bounding box center [621, 333] width 430 height 13
click at [597, 307] on div "Started" at bounding box center [600, 306] width 389 height 13
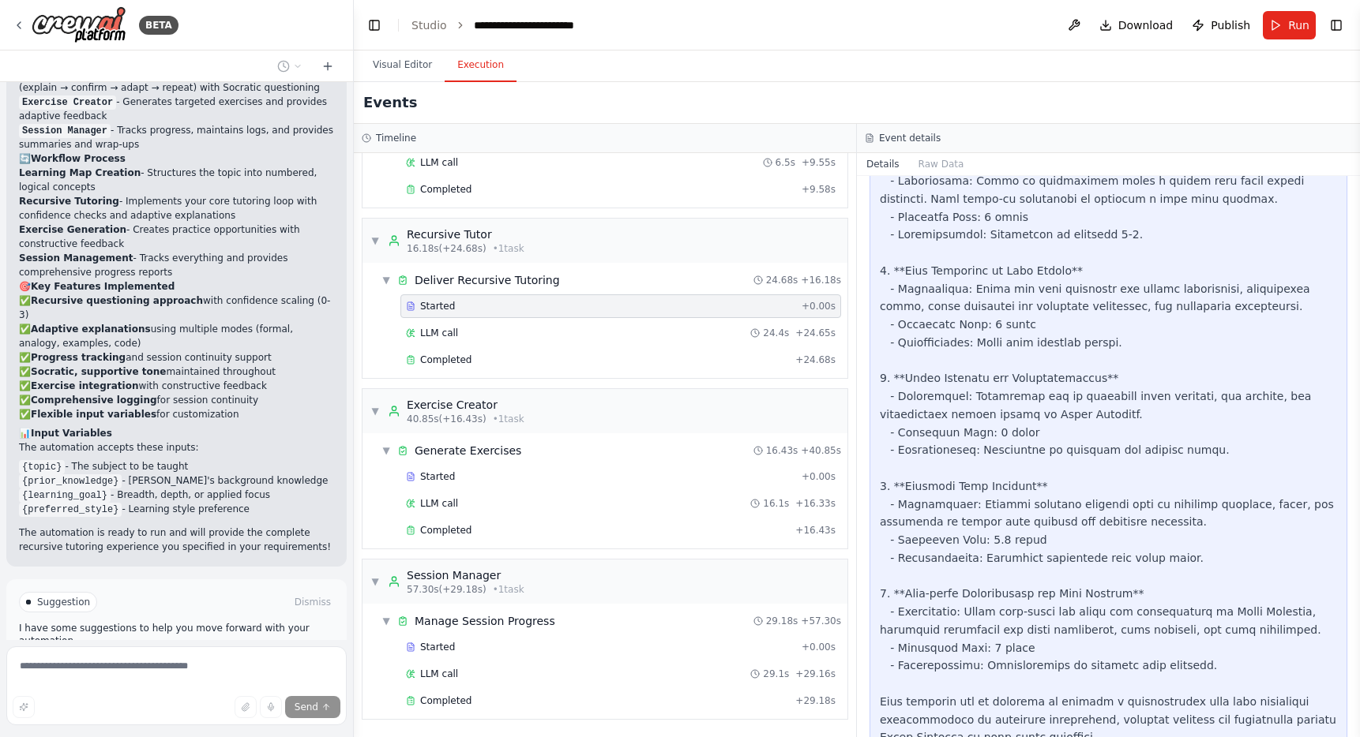
scroll to position [916, 0]
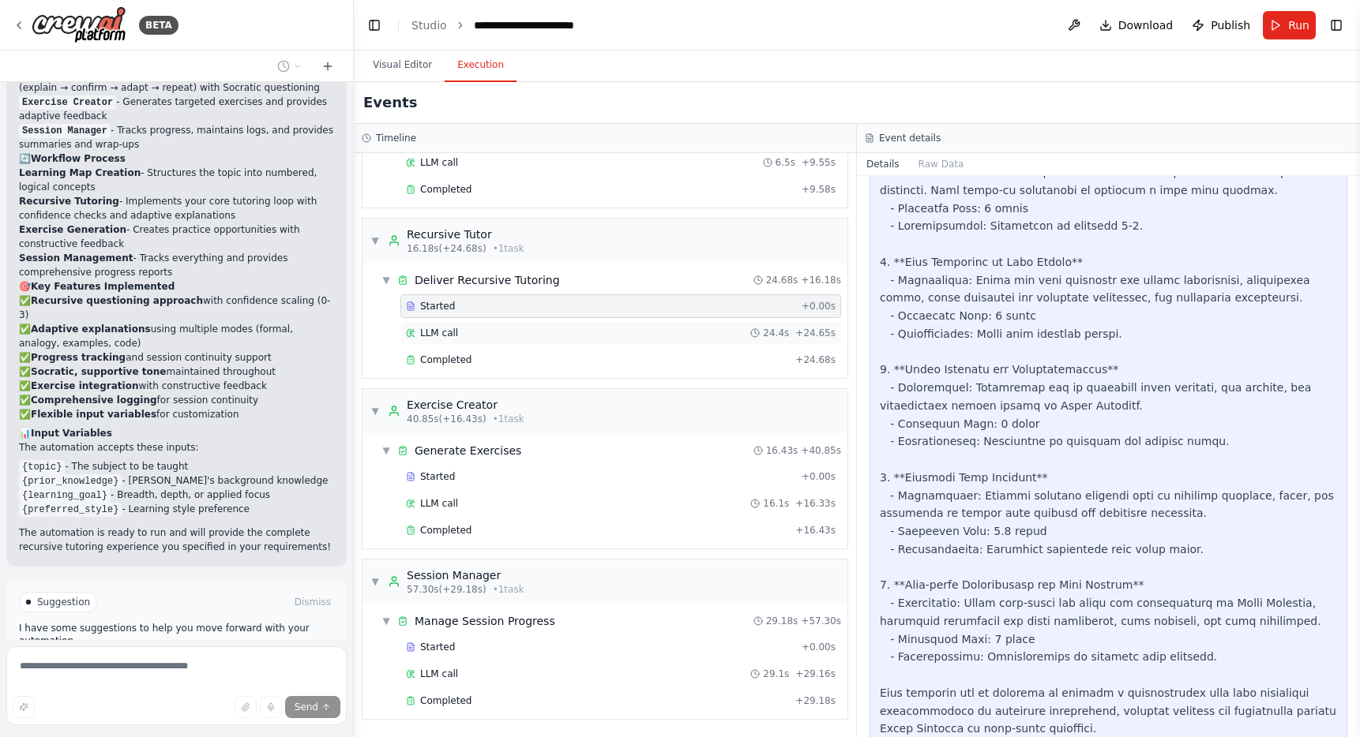
click at [486, 337] on div "LLM call 24.4s + 24.65s" at bounding box center [621, 333] width 430 height 13
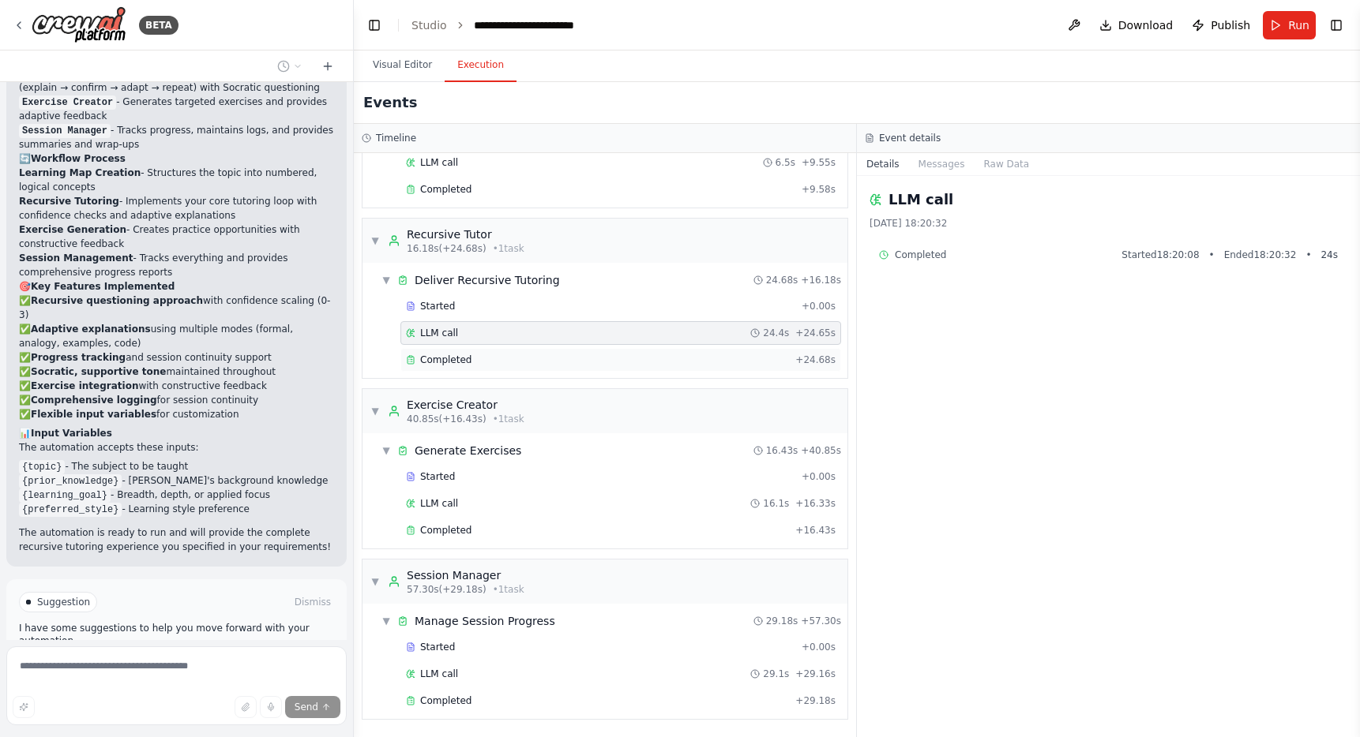
click at [478, 366] on div "Completed" at bounding box center [597, 360] width 383 height 13
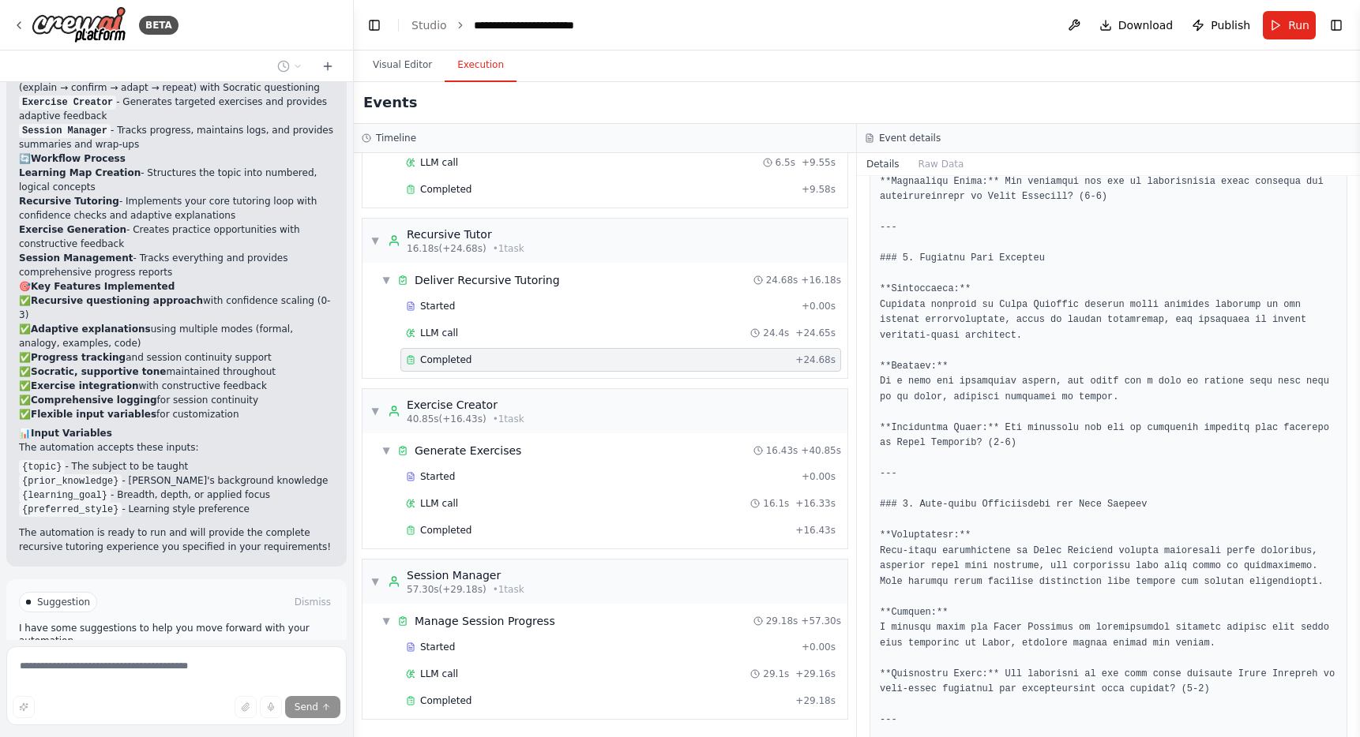
scroll to position [1910, 0]
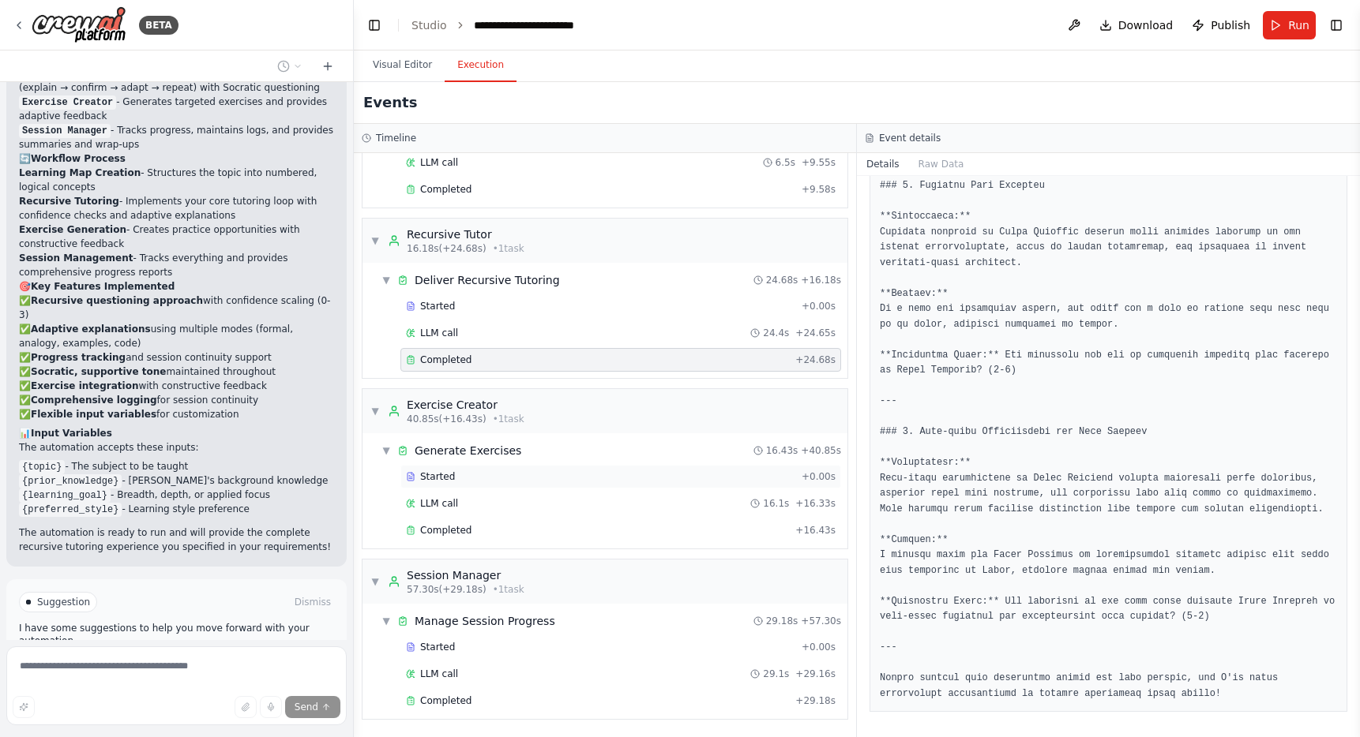
click at [490, 485] on div "Started + 0.00s" at bounding box center [620, 477] width 441 height 24
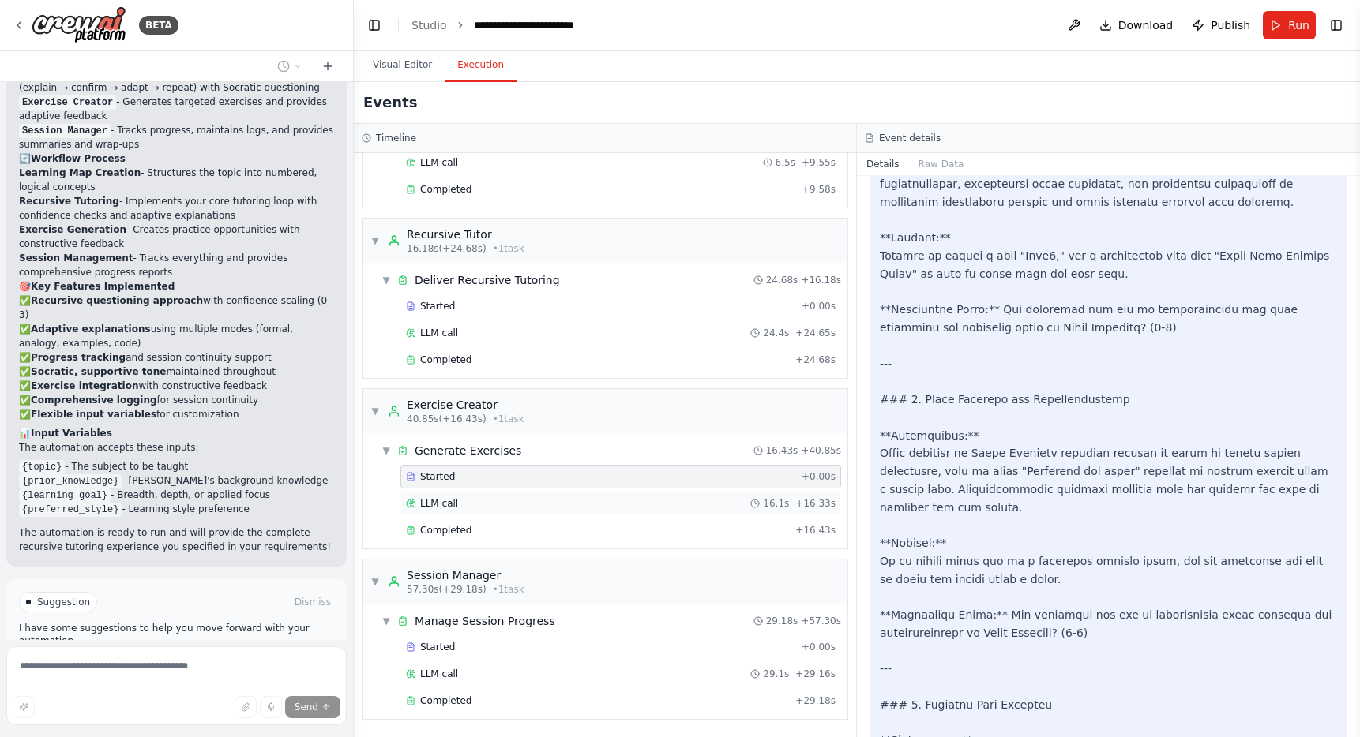
click at [486, 505] on div "LLM call 16.1s + 16.33s" at bounding box center [621, 503] width 430 height 13
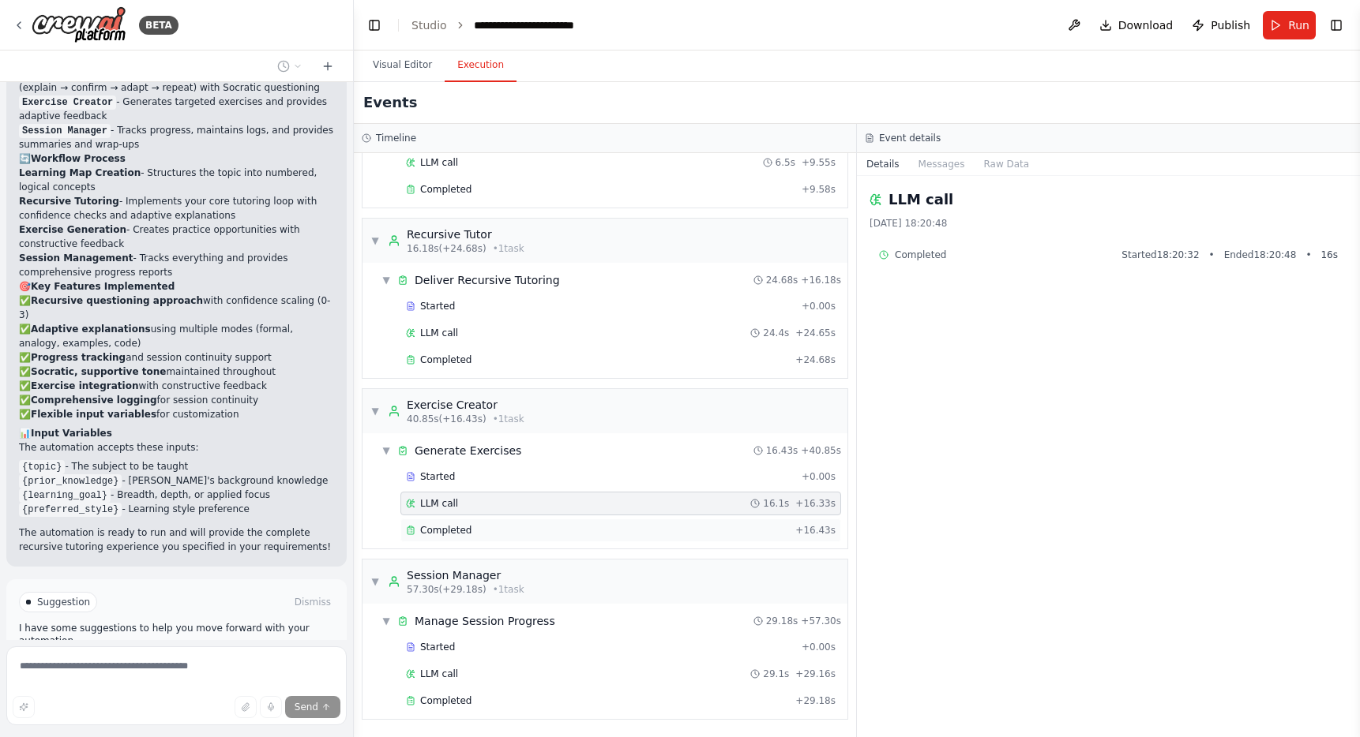
click at [480, 534] on div "Completed" at bounding box center [597, 530] width 383 height 13
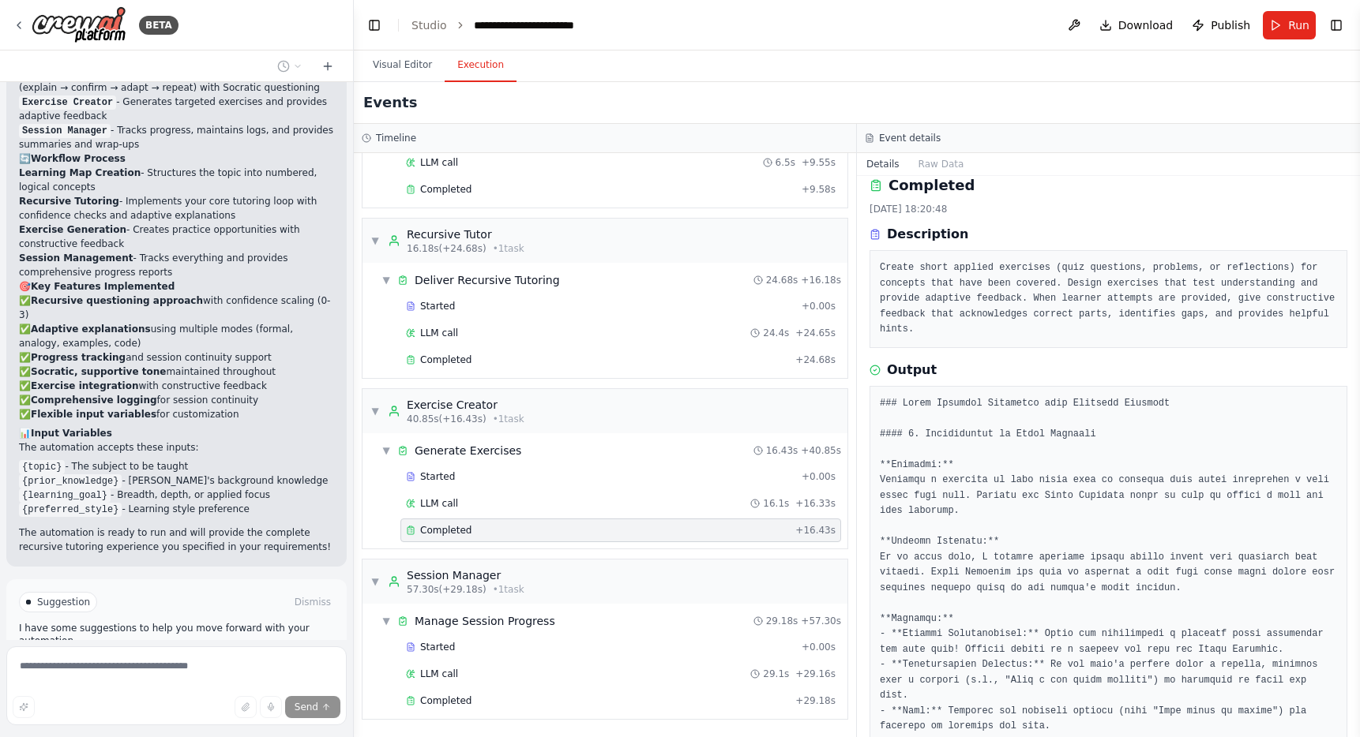
scroll to position [0, 0]
